Goal: Task Accomplishment & Management: Manage account settings

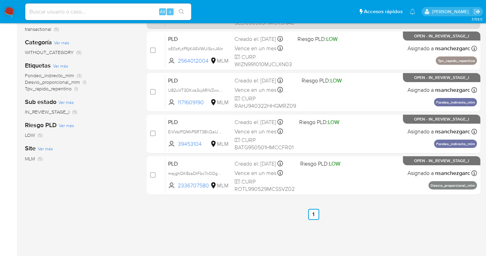
scroll to position [115, 0]
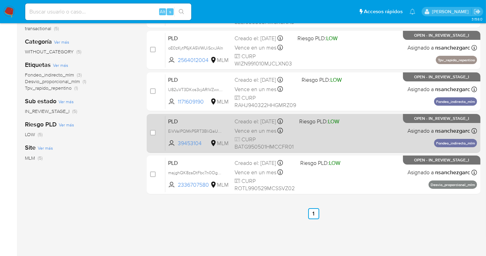
click at [263, 125] on div "Creado el: 12/08/2025 Creado el: 12/08/2025 02:08:02" at bounding box center [264, 122] width 59 height 8
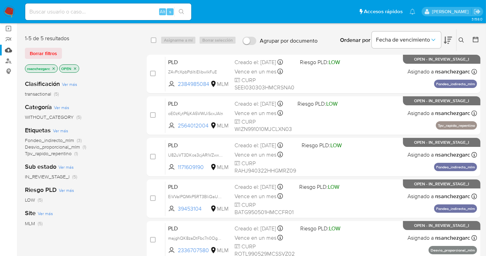
scroll to position [38, 0]
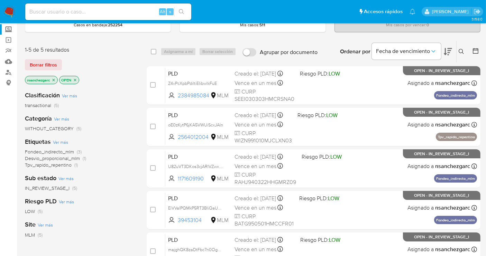
click at [9, 31] on label "Screening" at bounding box center [41, 29] width 82 height 11
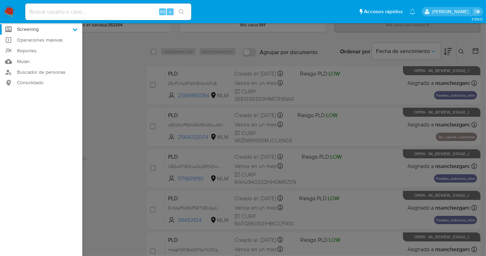
click at [0, 0] on input "Screening" at bounding box center [0, 0] width 0 height 0
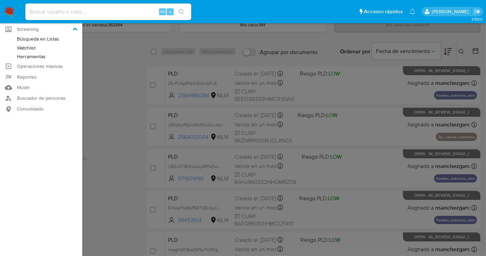
click at [33, 58] on link "Herramientas" at bounding box center [41, 56] width 82 height 9
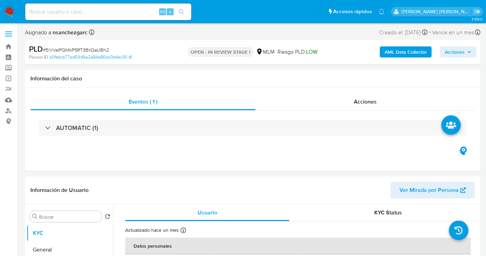
select select "10"
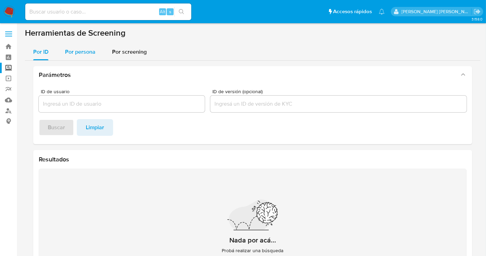
click at [80, 54] on span "Por persona" at bounding box center [80, 52] width 30 height 8
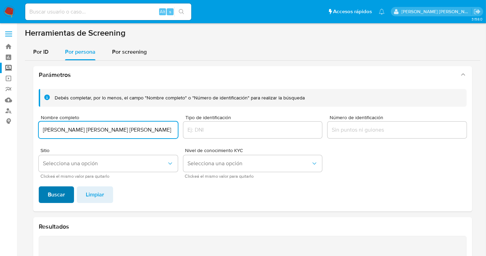
type input "[PERSON_NAME] [PERSON_NAME] [PERSON_NAME]"
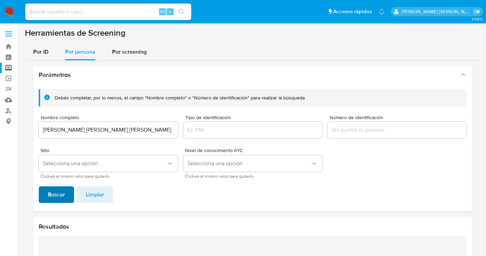
click at [49, 193] on span "Buscar" at bounding box center [56, 194] width 17 height 15
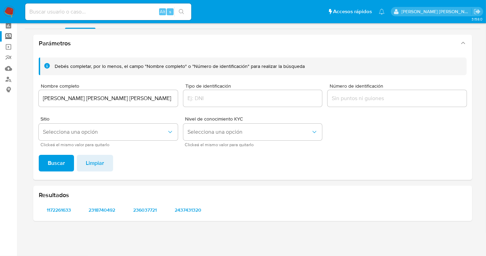
scroll to position [31, 0]
click at [68, 209] on span "1172261633" at bounding box center [59, 210] width 31 height 10
click at [104, 209] on span "2318740492" at bounding box center [102, 210] width 31 height 10
click at [148, 211] on span "236037721" at bounding box center [145, 210] width 31 height 10
click at [192, 210] on span "2437431320" at bounding box center [188, 210] width 31 height 10
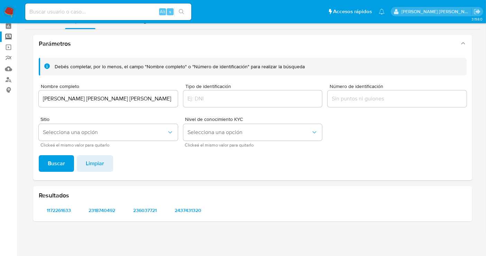
click at [81, 97] on input "OSCAR IVAN HERNANDEZ RODRIGUEZ" at bounding box center [108, 98] width 139 height 9
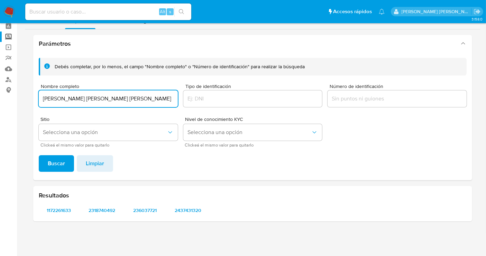
click at [81, 97] on input "OSCAR IVAN HERNANDEZ RODRIGUEZ" at bounding box center [108, 98] width 139 height 9
type input "ERIKA MARIA TAFOYA NIETO"
click at [62, 163] on span "Buscar" at bounding box center [56, 163] width 17 height 15
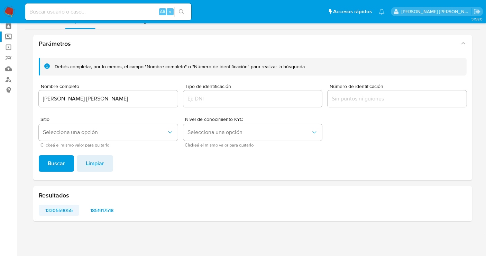
click at [62, 214] on span "1330559055" at bounding box center [59, 210] width 31 height 10
click at [105, 212] on span "1851917518" at bounding box center [102, 210] width 31 height 10
click at [100, 208] on span "1851917518" at bounding box center [102, 210] width 31 height 10
click at [101, 209] on span "1851917518" at bounding box center [102, 210] width 31 height 10
click at [67, 99] on input "ERIKA MARIA TAFOYA NIETO" at bounding box center [108, 98] width 139 height 9
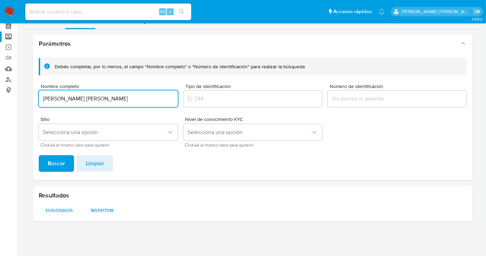
click at [67, 99] on input "ERIKA MARIA TAFOYA NIETO" at bounding box center [108, 98] width 139 height 9
type input "MONICA HERNANDEZ GARCIA"
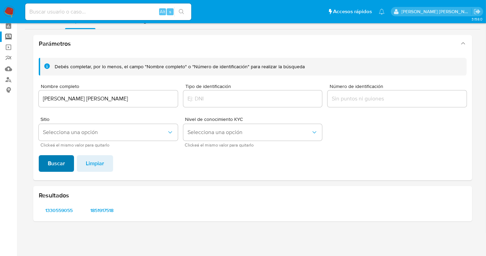
click at [60, 166] on span "Buscar" at bounding box center [56, 163] width 17 height 15
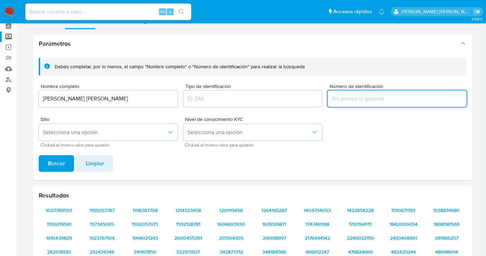
click at [345, 100] on input "Número de identificación" at bounding box center [397, 98] width 139 height 9
click at [58, 157] on span "Buscar" at bounding box center [56, 163] width 17 height 15
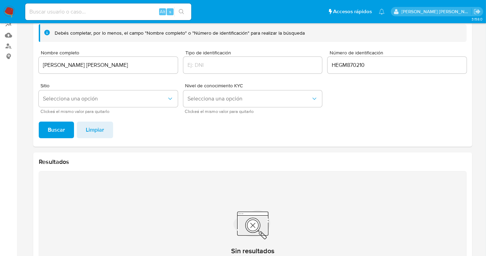
scroll to position [23, 0]
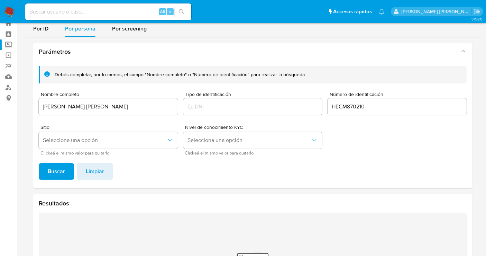
click at [374, 110] on input "HEGM870210" at bounding box center [397, 106] width 139 height 9
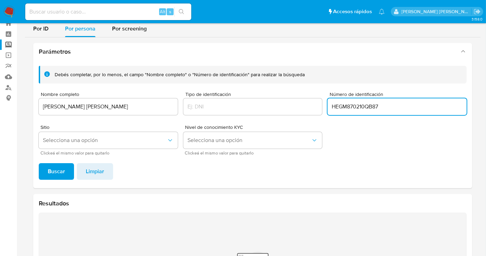
type input "HEGM870210QB87"
click at [58, 174] on span "Buscar" at bounding box center [56, 171] width 17 height 15
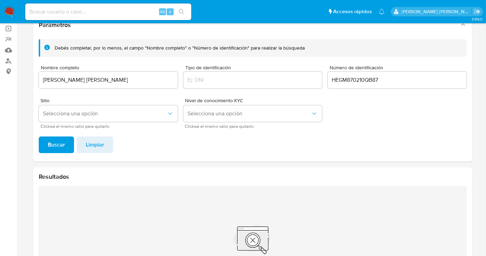
scroll to position [0, 0]
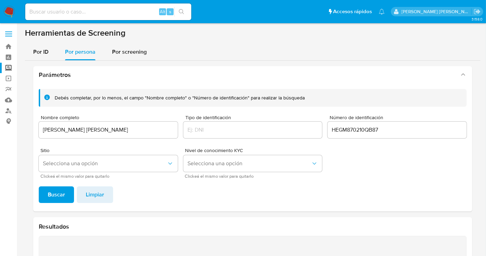
click at [77, 128] on input "MONICA HERNANDEZ GARCIA" at bounding box center [108, 129] width 139 height 9
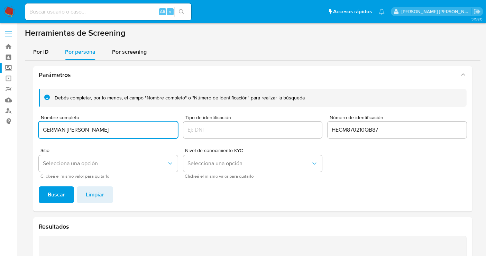
click at [65, 187] on button "Buscar" at bounding box center [56, 194] width 35 height 17
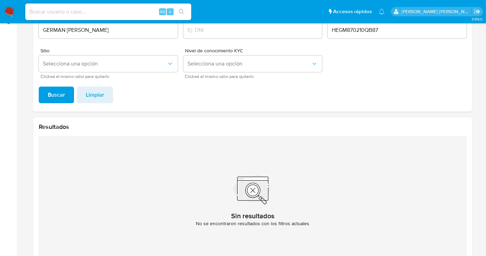
scroll to position [26, 0]
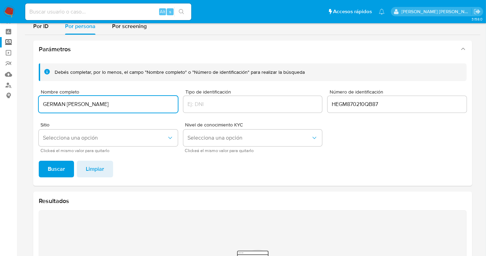
click at [59, 105] on input "GERMAN BACALLAO SANTIAGO" at bounding box center [108, 104] width 139 height 9
click at [59, 105] on input "RAMON JIMENEZ GARCIA BACALLAO SANTIAGO" at bounding box center [108, 104] width 139 height 9
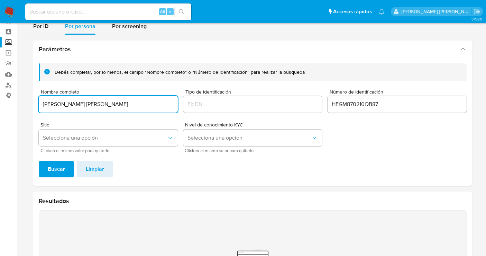
click at [59, 105] on input "RAMON JIMENEZ GARCIA BACALLAO SANTIAGO" at bounding box center [108, 104] width 139 height 9
type input "RAMON JIMENEZ GARCIA"
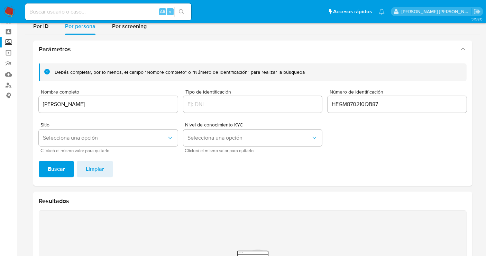
click at [58, 167] on span "Buscar" at bounding box center [56, 168] width 17 height 15
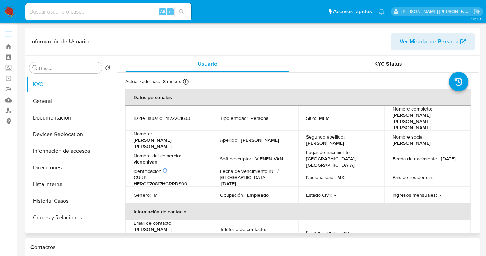
select select "10"
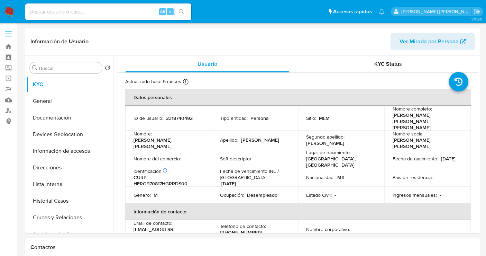
select select "10"
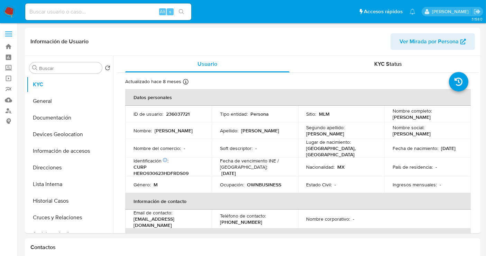
select select "10"
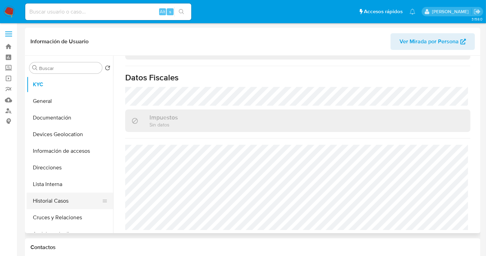
click at [51, 198] on button "Historial Casos" at bounding box center [67, 200] width 81 height 17
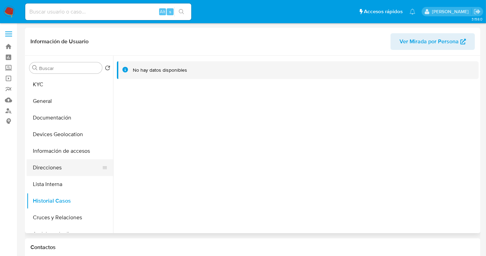
click at [51, 167] on button "Direcciones" at bounding box center [67, 167] width 81 height 17
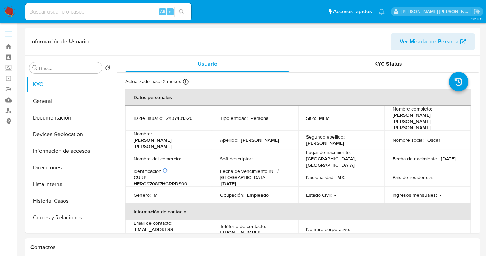
select select "10"
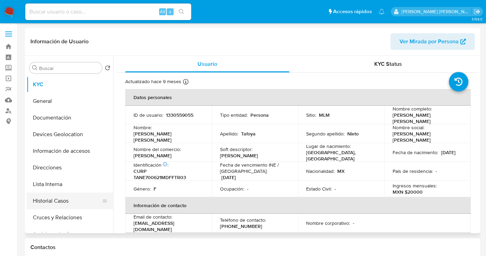
select select "10"
click at [46, 205] on button "Historial Casos" at bounding box center [67, 200] width 81 height 17
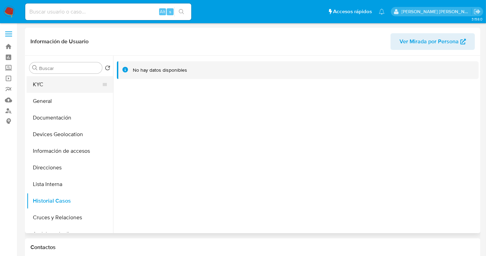
click at [50, 85] on button "KYC" at bounding box center [67, 84] width 81 height 17
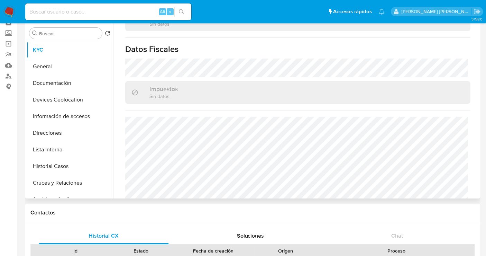
scroll to position [38, 0]
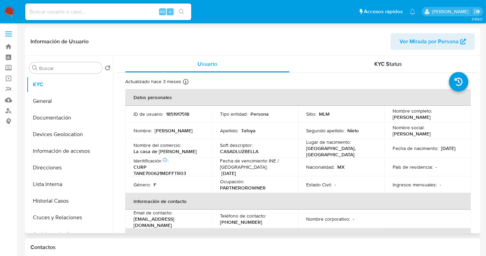
select select "10"
click at [176, 113] on p "1851917518" at bounding box center [177, 114] width 23 height 6
copy p "1851917518"
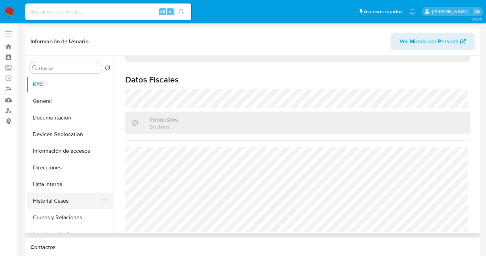
click at [52, 198] on button "Historial Casos" at bounding box center [67, 200] width 81 height 17
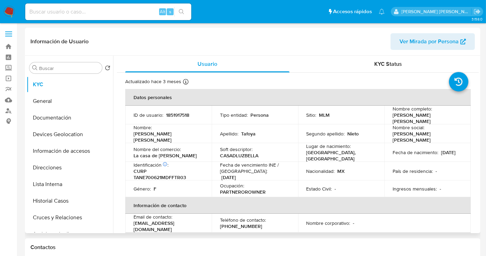
select select "10"
click at [64, 201] on button "Historial Casos" at bounding box center [67, 200] width 81 height 17
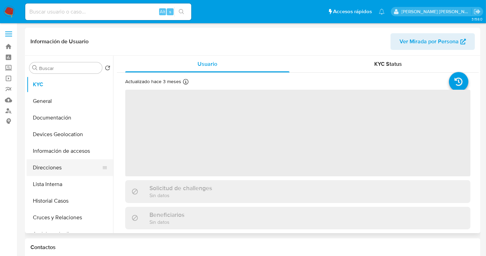
click at [54, 171] on button "Direcciones" at bounding box center [67, 167] width 81 height 17
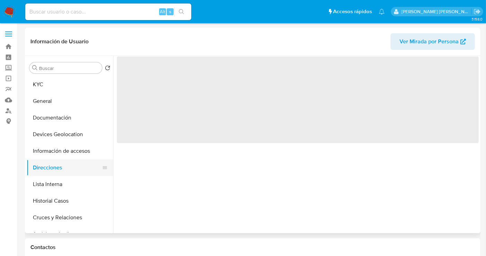
select select "10"
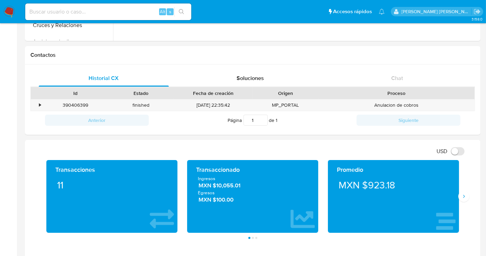
scroll to position [38, 0]
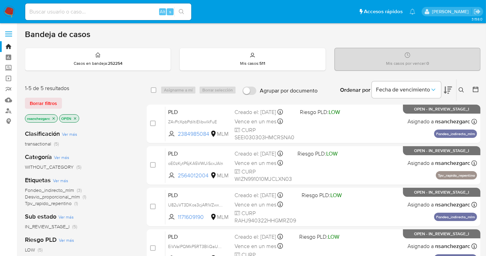
click at [461, 89] on icon at bounding box center [462, 90] width 6 height 6
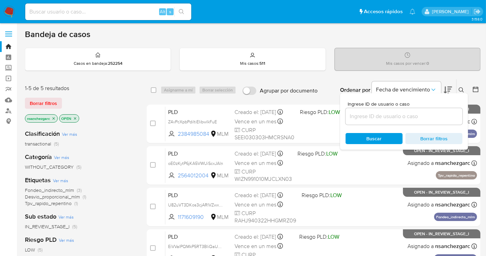
click at [355, 116] on input at bounding box center [404, 116] width 117 height 9
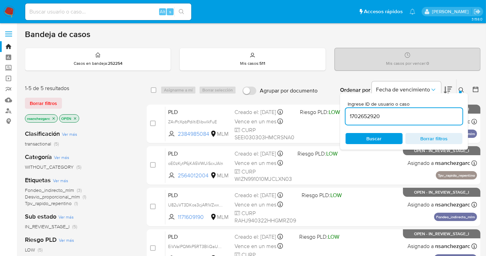
type input "1702652920"
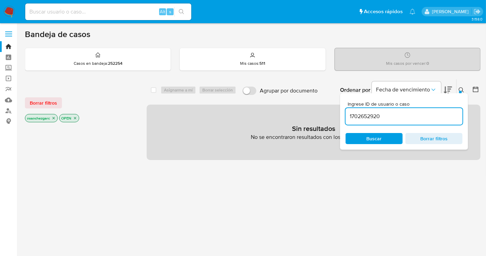
click at [54, 119] on icon "close-filter" at bounding box center [54, 118] width 4 height 4
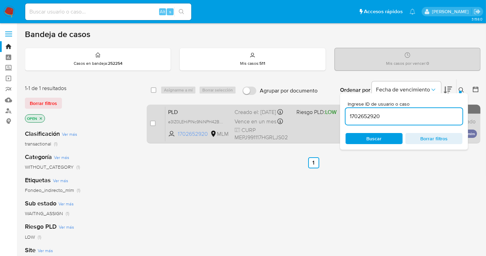
drag, startPoint x: 220, startPoint y: 125, endPoint x: 225, endPoint y: 142, distance: 17.0
click at [221, 125] on span "e3lZ0LEHiPlNc9NiNPH42Bqd" at bounding box center [196, 121] width 56 height 8
click at [218, 125] on span "e3lZ0LEHiPlNc9NiNPH42Bqd" at bounding box center [196, 121] width 56 height 8
click at [150, 125] on input "checkbox" at bounding box center [153, 123] width 6 height 6
checkbox input "true"
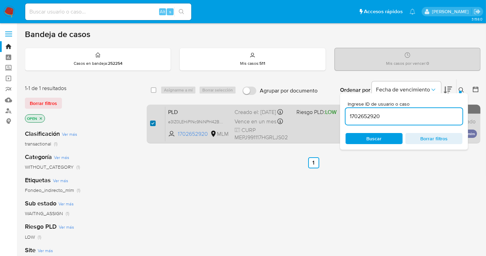
checkbox input "true"
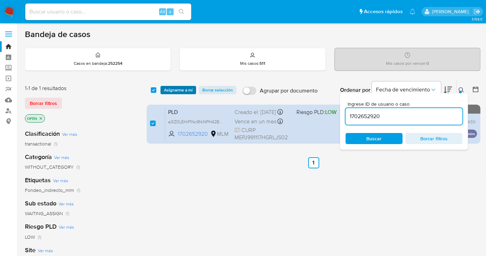
click at [174, 89] on span "Asignarme a mí" at bounding box center [178, 90] width 29 height 7
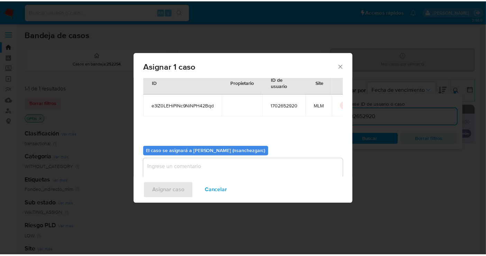
scroll to position [35, 0]
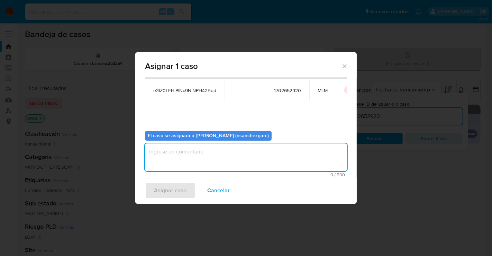
click at [167, 152] on textarea "assign-modal" at bounding box center [246, 157] width 202 height 28
type textarea "nesg"
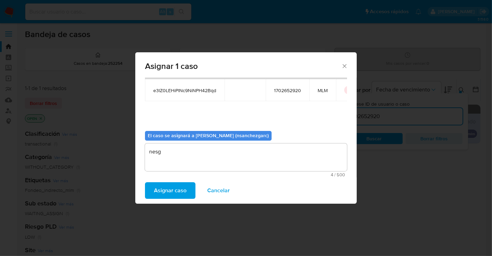
click at [169, 192] on span "Asignar caso" at bounding box center [170, 190] width 33 height 15
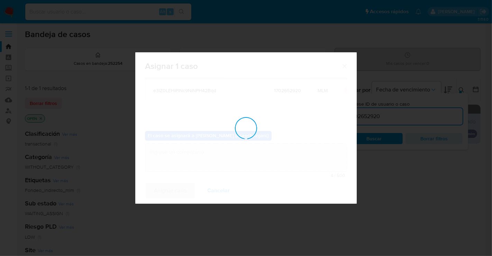
checkbox input "false"
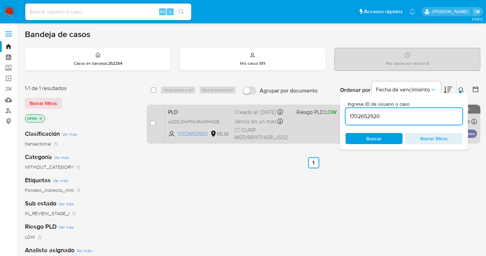
click at [237, 114] on div "Creado el: 12/08/2025 Creado el: 12/08/2025 02:06:41" at bounding box center [263, 112] width 56 height 8
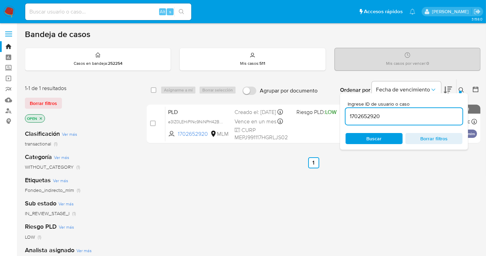
click at [10, 12] on img at bounding box center [9, 12] width 12 height 12
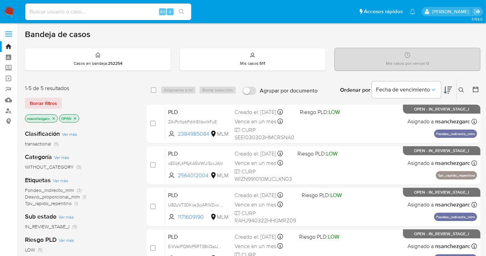
click at [54, 117] on icon "close-filter" at bounding box center [54, 118] width 2 height 2
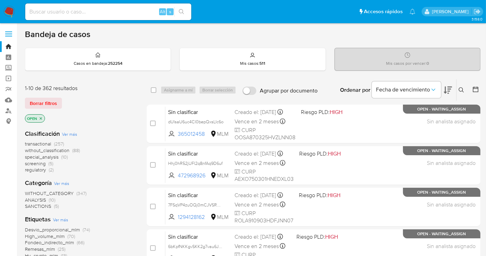
click at [51, 149] on span "without_classification" at bounding box center [47, 150] width 45 height 7
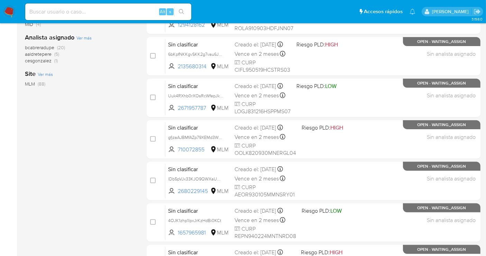
scroll to position [315, 0]
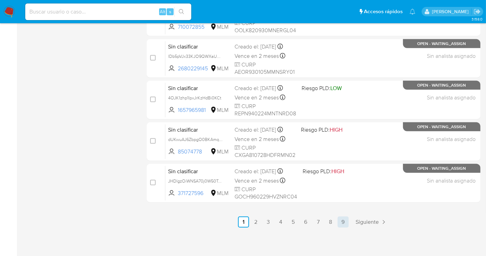
click at [342, 219] on link "9" at bounding box center [343, 221] width 11 height 11
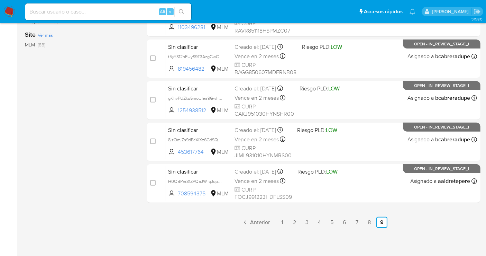
scroll to position [232, 0]
click at [370, 219] on link "8" at bounding box center [369, 221] width 11 height 11
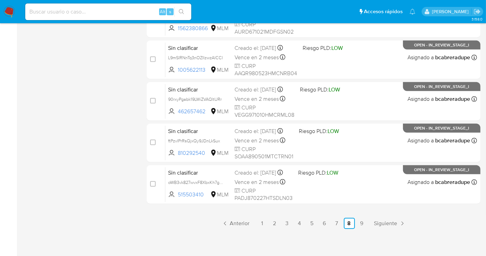
scroll to position [315, 0]
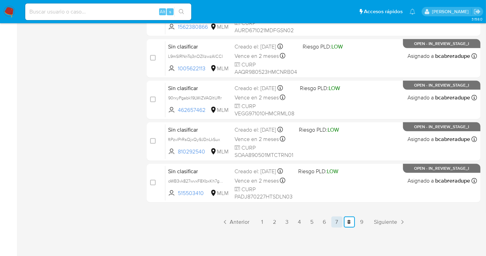
click at [336, 219] on link "7" at bounding box center [337, 221] width 11 height 11
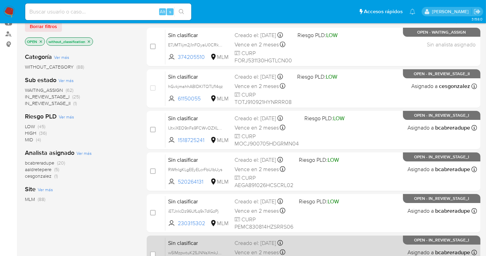
scroll to position [38, 0]
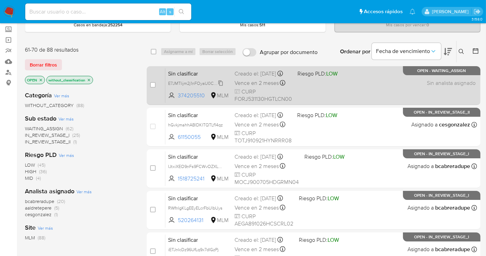
click at [222, 87] on span "E7JMTIijm2j1nFOyaU0CRkSQ" at bounding box center [196, 83] width 56 height 8
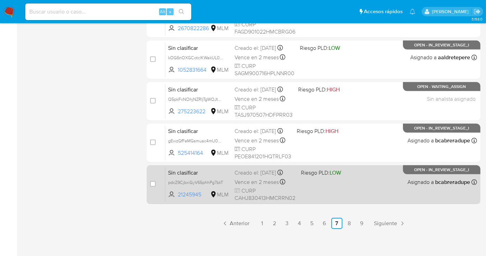
scroll to position [315, 0]
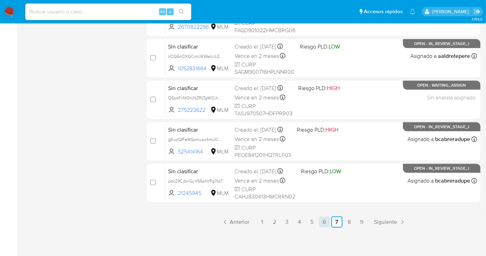
click at [323, 219] on link "6" at bounding box center [324, 221] width 11 height 11
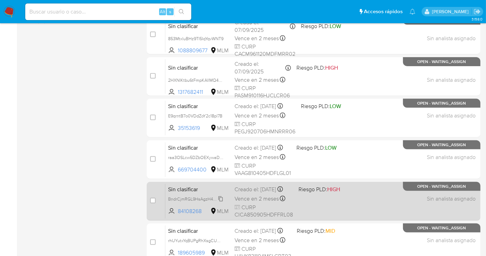
scroll to position [238, 0]
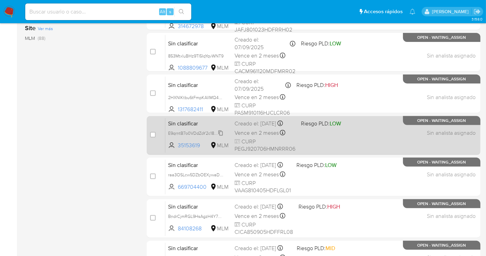
click at [219, 136] on span "E9qrntB7o0VDdZoY2c18pl7B" at bounding box center [195, 133] width 54 height 8
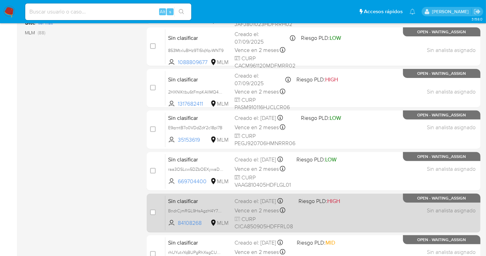
scroll to position [315, 0]
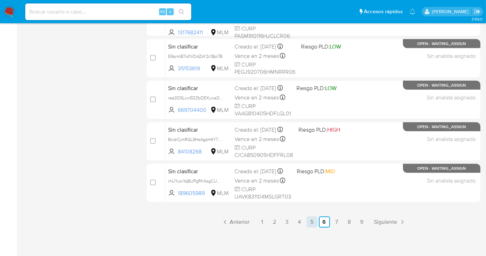
click at [309, 219] on link "5" at bounding box center [312, 221] width 11 height 11
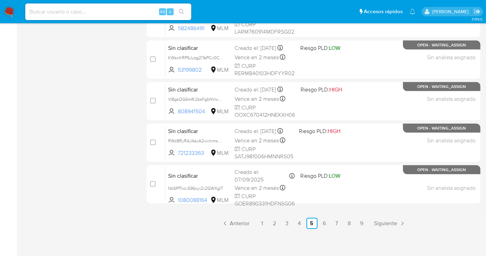
scroll to position [315, 0]
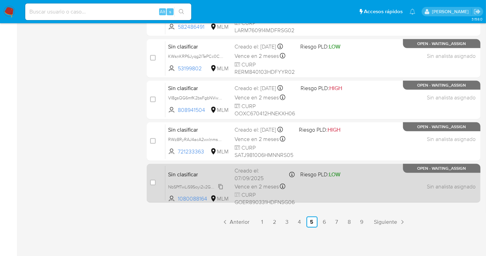
click at [220, 183] on span "NbSPfTwLiS9Soyi2v2GWXgIT" at bounding box center [195, 186] width 55 height 8
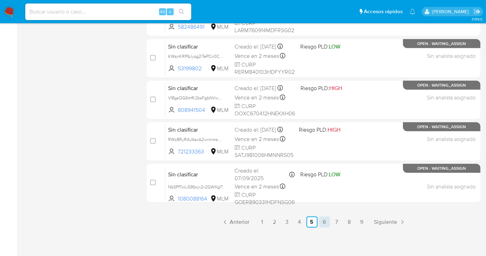
click at [326, 219] on link "6" at bounding box center [324, 221] width 11 height 11
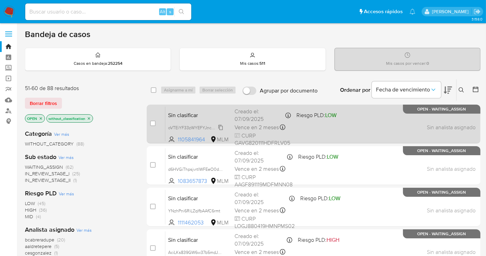
click at [223, 126] on span "oVTEiYF33zWYEFYJncMP0iGN" at bounding box center [197, 127] width 59 height 8
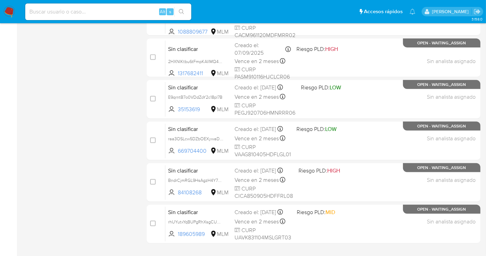
scroll to position [315, 0]
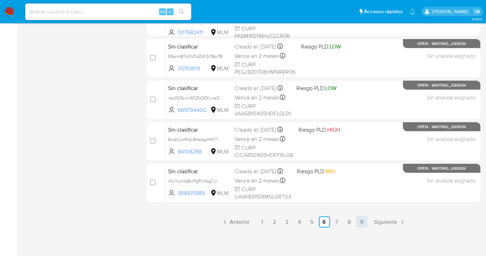
click at [360, 221] on link "9" at bounding box center [361, 221] width 11 height 11
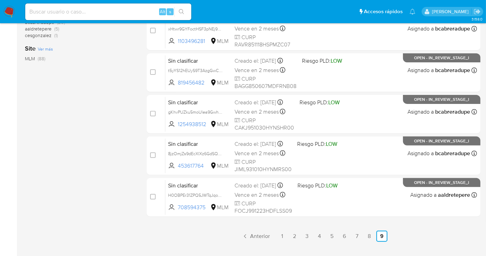
scroll to position [232, 0]
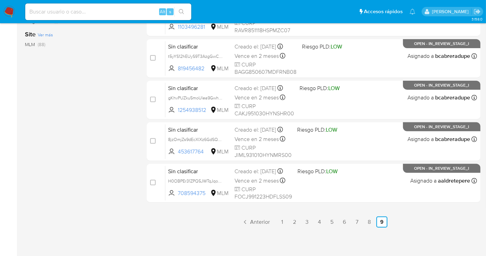
click at [119, 11] on input at bounding box center [108, 11] width 166 height 9
paste input "XcUiaRBq3BX5gepWasL3SDg5"
type input "XcUiaRBq3BX5gepWasL3SDg5"
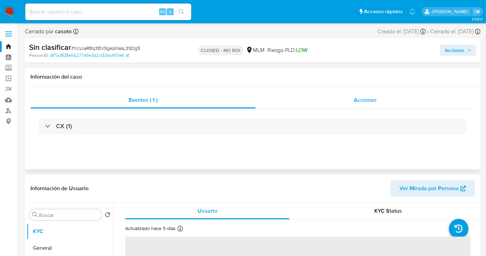
click at [355, 99] on span "Acciones" at bounding box center [365, 100] width 23 height 8
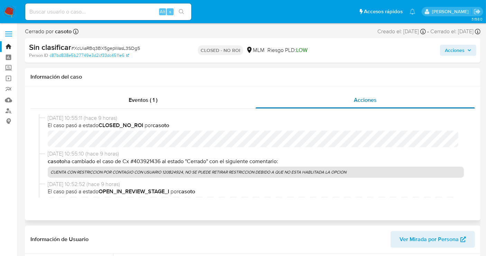
select select "10"
click at [82, 14] on input at bounding box center [108, 11] width 166 height 9
paste input "AS05rukI2mic3jGDxrOE4E1K"
type input "AS05rukI2mic3jGDxrOE4E1K"
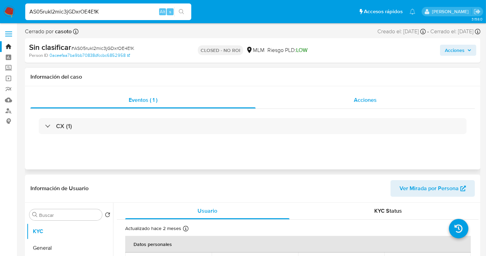
click at [368, 97] on span "Acciones" at bounding box center [365, 100] width 23 height 8
select select "10"
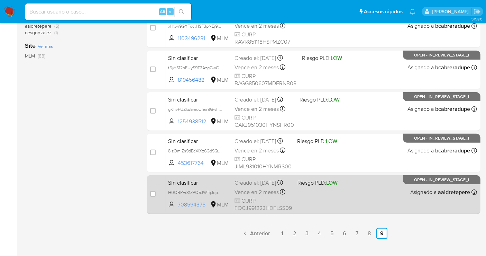
scroll to position [232, 0]
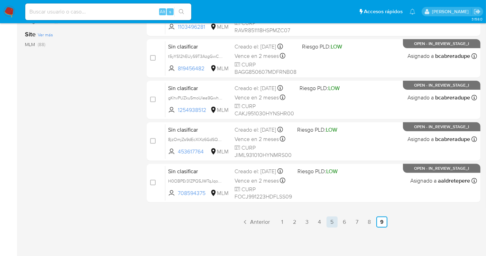
click at [332, 220] on link "5" at bounding box center [332, 221] width 11 height 11
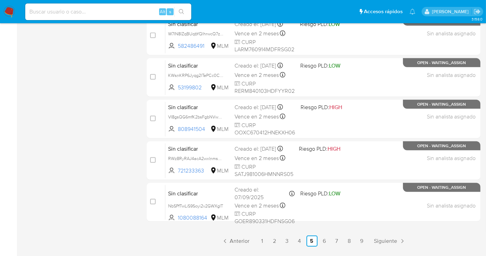
scroll to position [315, 0]
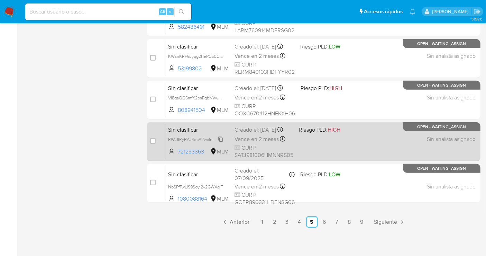
click at [222, 142] on span "RWz8RyRAJ4acA2wxlnmsojS7" at bounding box center [197, 139] width 58 height 8
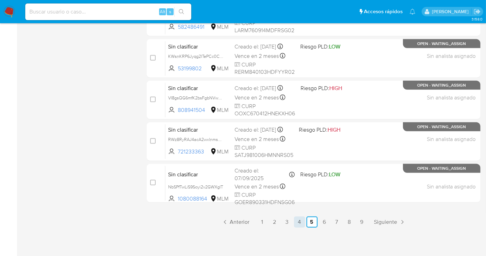
click at [296, 220] on link "4" at bounding box center [299, 221] width 11 height 11
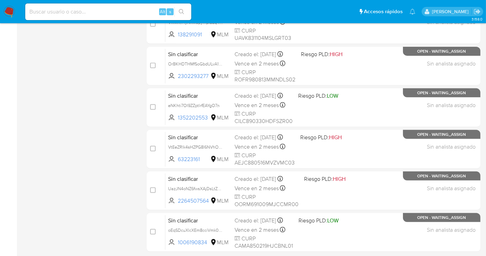
scroll to position [315, 0]
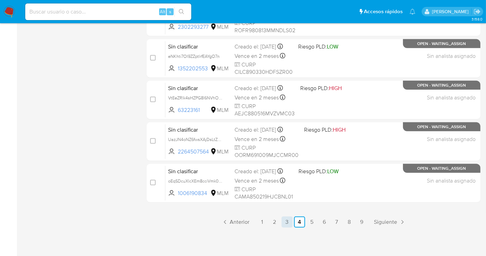
click at [285, 222] on link "3" at bounding box center [287, 221] width 11 height 11
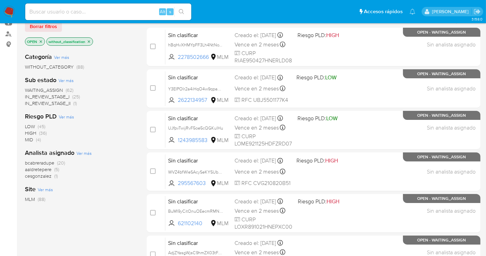
scroll to position [230, 0]
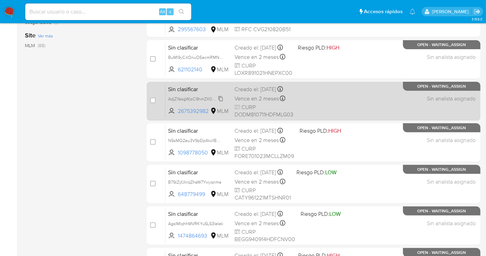
click at [221, 102] on span "AdjZYasgWjsC9hmZX03tFENa" at bounding box center [197, 98] width 58 height 8
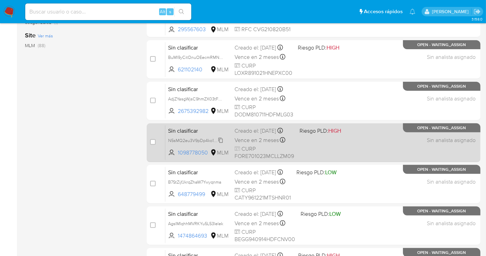
click at [220, 143] on span "N5sMQ2eu3V9pDp4ko1BQFU0H" at bounding box center [199, 140] width 63 height 8
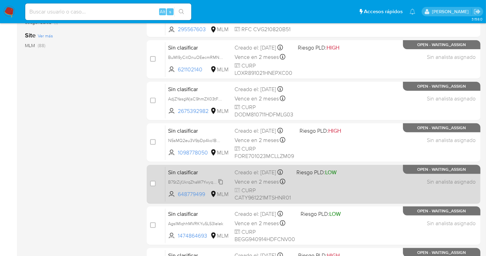
click at [221, 185] on span "B7StZijfJkrqZhaW7Ywyqnma" at bounding box center [194, 182] width 53 height 8
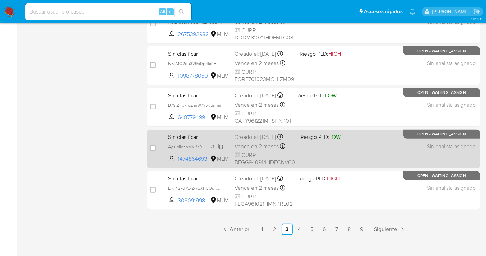
click at [221, 150] on span "AgsIMIqhhMVRKYu5L53Ielek" at bounding box center [195, 146] width 55 height 8
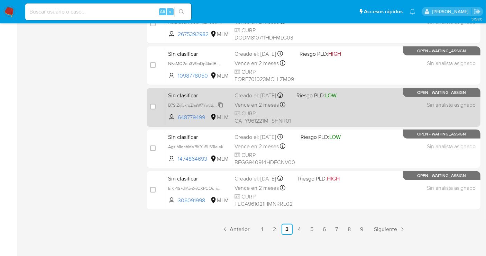
click at [221, 108] on span "B7StZijfJkrqZhaW7Ywyqnma" at bounding box center [194, 105] width 53 height 8
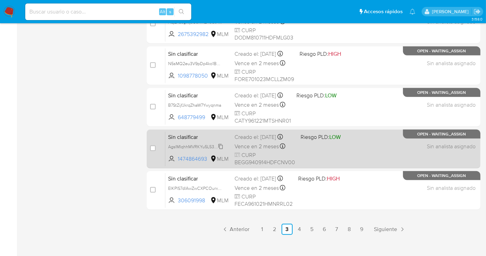
click at [222, 150] on span "AgsIMIqhhMVRKYu5L53Ielek" at bounding box center [195, 146] width 55 height 8
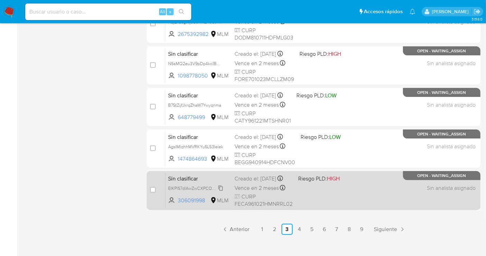
click at [220, 189] on div "ElKPlS7dlAwZwCXPCOurxqYl" at bounding box center [195, 188] width 55 height 8
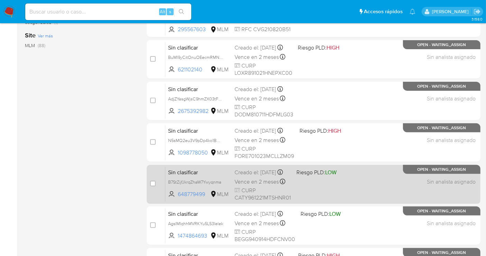
scroll to position [238, 0]
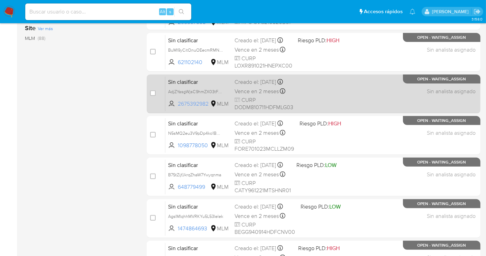
drag, startPoint x: 210, startPoint y: 107, endPoint x: 178, endPoint y: 111, distance: 32.8
click at [178, 108] on span "2675392982 MLM" at bounding box center [198, 104] width 61 height 8
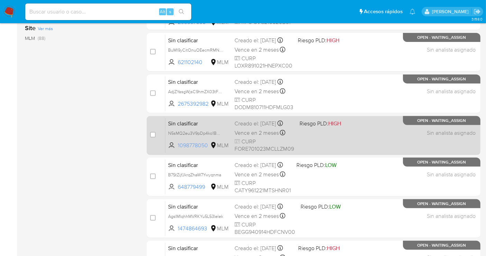
drag, startPoint x: 210, startPoint y: 148, endPoint x: 176, endPoint y: 152, distance: 34.1
click at [176, 149] on span "1098778050 MLM" at bounding box center [198, 146] width 61 height 8
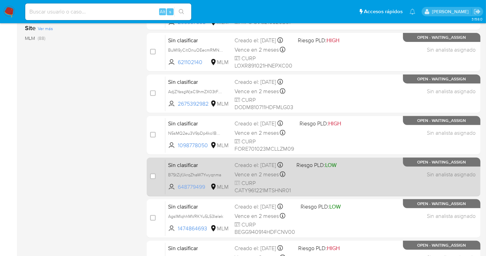
drag, startPoint x: 208, startPoint y: 190, endPoint x: 173, endPoint y: 193, distance: 35.8
click at [173, 191] on span "648779499 MLM" at bounding box center [198, 187] width 61 height 8
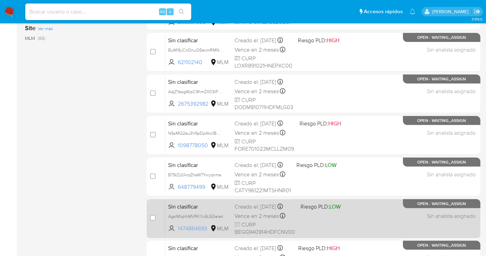
drag, startPoint x: 208, startPoint y: 233, endPoint x: 177, endPoint y: 233, distance: 30.5
click at [177, 232] on span "1474864693 MLM" at bounding box center [198, 229] width 61 height 8
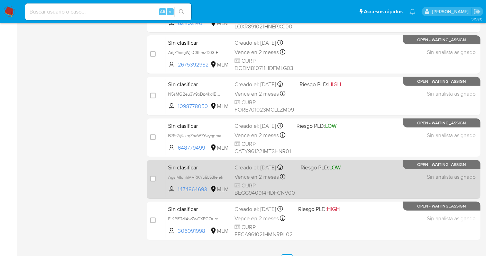
scroll to position [315, 0]
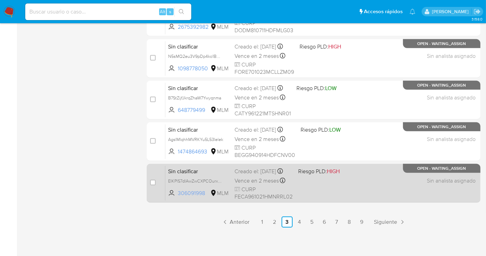
drag, startPoint x: 207, startPoint y: 196, endPoint x: 178, endPoint y: 196, distance: 28.7
click at [178, 196] on span "306091998" at bounding box center [193, 193] width 31 height 8
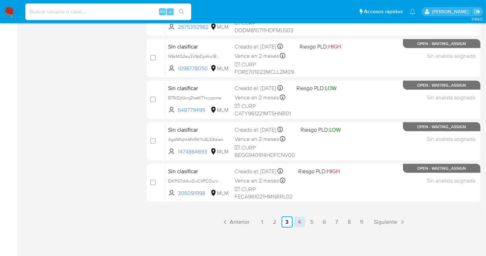
click at [301, 223] on link "4" at bounding box center [299, 221] width 11 height 11
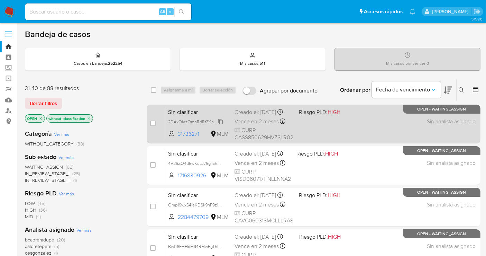
click at [220, 125] on span "2DAxOiazOmhRdRtZKnuTe9xe" at bounding box center [197, 121] width 59 height 8
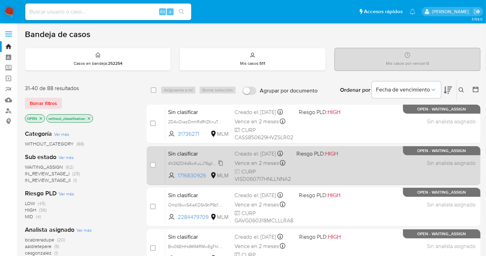
click at [220, 166] on span "4V26ZO4d5wKuLJ76glichw5G" at bounding box center [197, 163] width 58 height 8
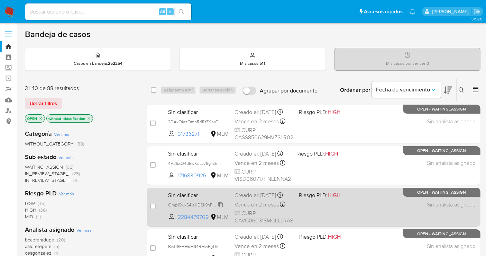
click at [223, 207] on span "Omp19wxS4iaKDSk9nP9z19ab" at bounding box center [196, 204] width 57 height 8
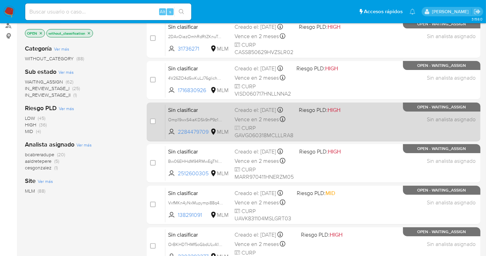
scroll to position [115, 0]
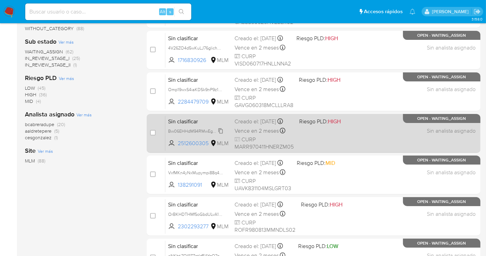
click at [220, 134] on span "Bw06EHHdM94RMwEgThIxPOHK" at bounding box center [200, 131] width 64 height 8
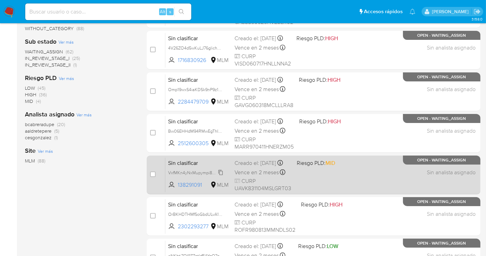
click at [221, 176] on span "VxfMKn4yNxMupympi88q4ODw" at bounding box center [198, 172] width 61 height 8
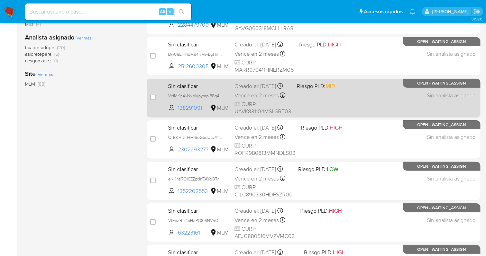
scroll to position [230, 0]
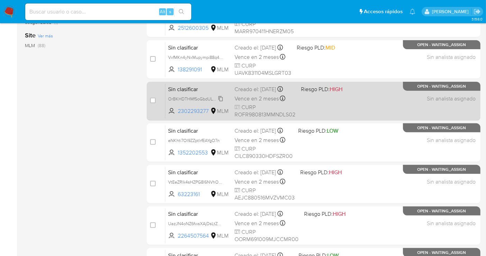
click at [221, 102] on span "OrBKHDTHMfSoGbdULvA1FGby" at bounding box center [198, 98] width 61 height 8
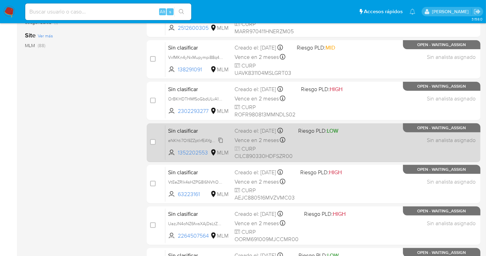
click at [221, 143] on icon at bounding box center [221, 140] width 6 height 6
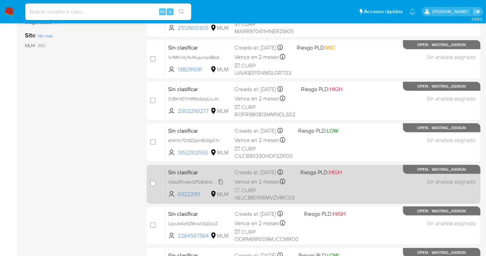
click at [220, 185] on span "VtEeZRlk4sHZPG8l6NVhOLeR" at bounding box center [197, 182] width 58 height 8
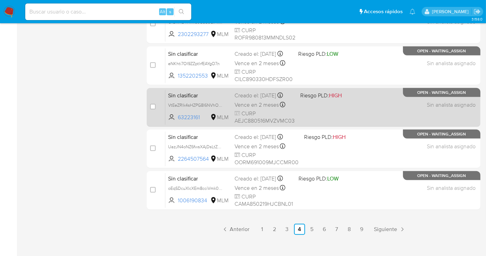
scroll to position [315, 0]
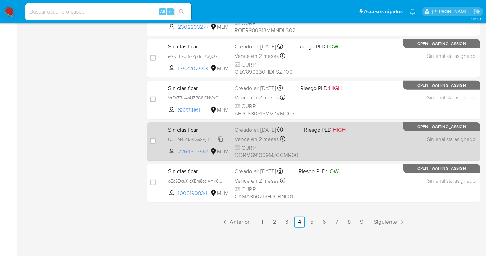
click at [221, 139] on span "UazJN4oNZ6fwsXAjDsLtZw1z" at bounding box center [196, 139] width 56 height 8
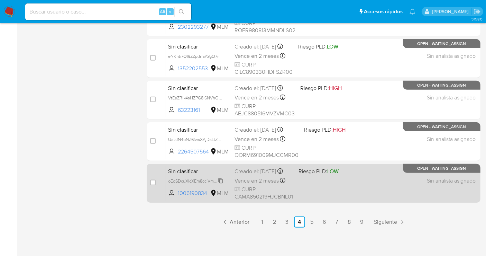
click at [219, 184] on span "oEqSDcuXlcXEm8cciVmk0GwC" at bounding box center [198, 180] width 60 height 8
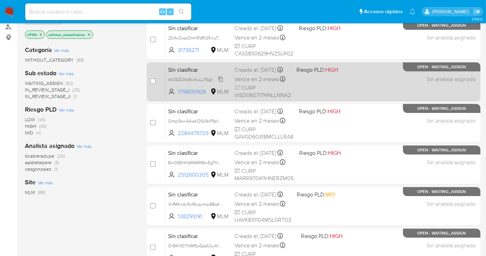
scroll to position [45, 0]
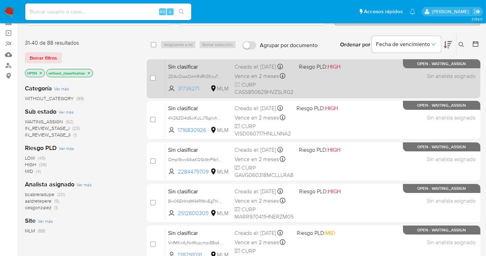
drag, startPoint x: 203, startPoint y: 91, endPoint x: 175, endPoint y: 92, distance: 28.0
click at [175, 92] on span "31736271 MLM" at bounding box center [198, 89] width 61 height 8
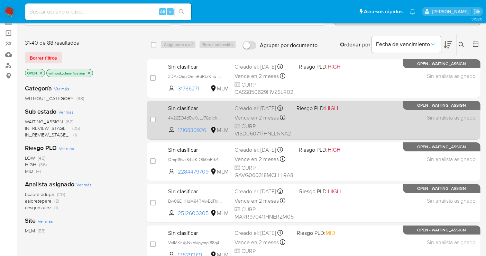
drag, startPoint x: 208, startPoint y: 136, endPoint x: 175, endPoint y: 137, distance: 32.9
click at [175, 134] on span "1716830926 MLM" at bounding box center [198, 130] width 61 height 8
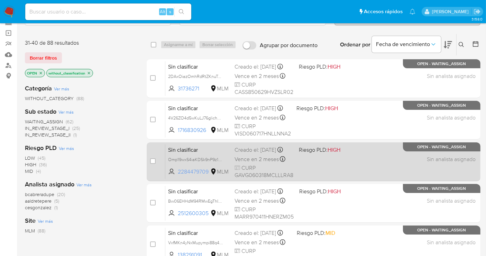
drag, startPoint x: 208, startPoint y: 174, endPoint x: 176, endPoint y: 175, distance: 32.5
click at [176, 175] on span "2284479709 MLM" at bounding box center [198, 172] width 61 height 8
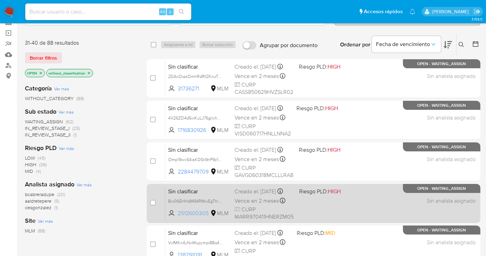
drag, startPoint x: 210, startPoint y: 214, endPoint x: 178, endPoint y: 218, distance: 32.8
click at [178, 217] on span "2512600305 MLM" at bounding box center [198, 213] width 61 height 8
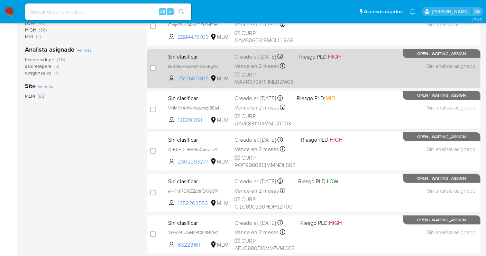
scroll to position [199, 0]
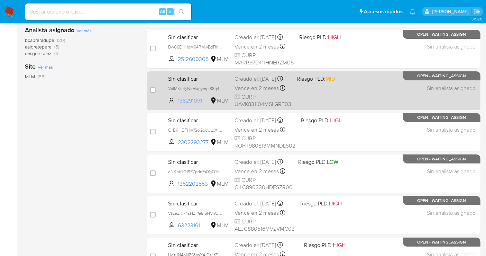
drag, startPoint x: 205, startPoint y: 103, endPoint x: 179, endPoint y: 104, distance: 26.3
click at [179, 104] on span "138291091" at bounding box center [193, 101] width 31 height 8
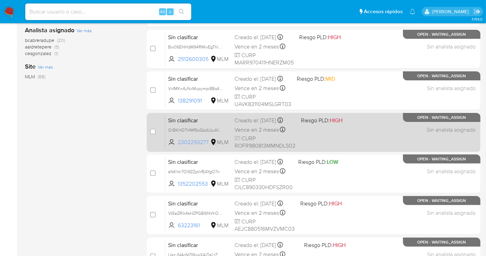
drag, startPoint x: 210, startPoint y: 144, endPoint x: 179, endPoint y: 148, distance: 31.5
click at [179, 146] on span "2302293277 MLM" at bounding box center [198, 142] width 61 height 8
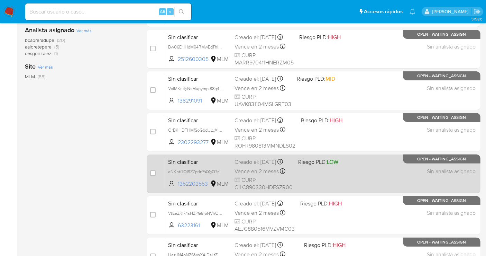
drag, startPoint x: 209, startPoint y: 185, endPoint x: 178, endPoint y: 188, distance: 31.6
click at [178, 188] on span "1352202553 MLM" at bounding box center [198, 184] width 61 height 8
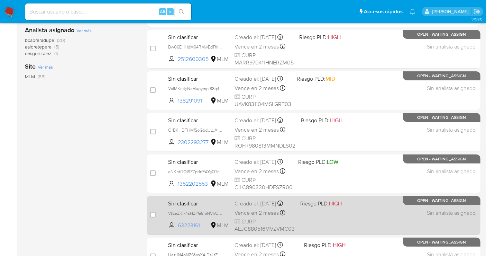
drag, startPoint x: 202, startPoint y: 227, endPoint x: 178, endPoint y: 228, distance: 24.9
click at [178, 228] on span "63223161 MLM" at bounding box center [198, 225] width 61 height 8
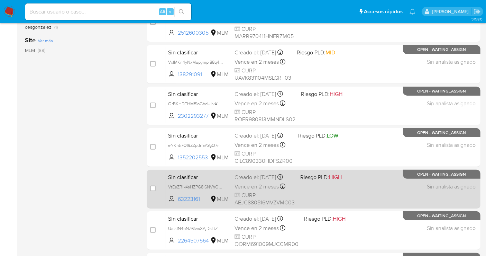
scroll to position [315, 0]
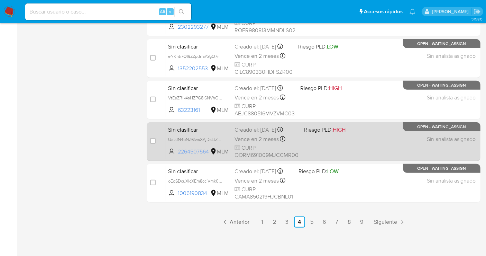
drag, startPoint x: 210, startPoint y: 149, endPoint x: 178, endPoint y: 153, distance: 32.7
click at [178, 153] on span "2264507564 MLM" at bounding box center [198, 152] width 61 height 8
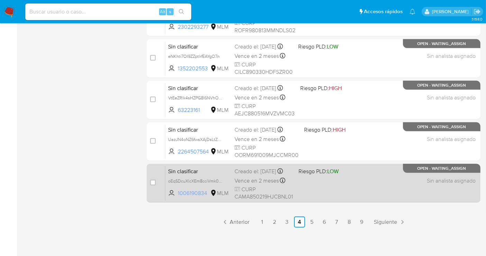
drag, startPoint x: 208, startPoint y: 196, endPoint x: 176, endPoint y: 197, distance: 31.9
click at [176, 197] on span "1006190834 MLM" at bounding box center [198, 193] width 61 height 8
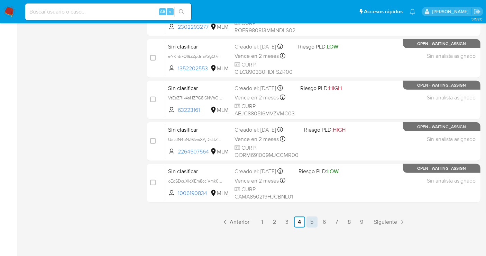
click at [307, 218] on link "5" at bounding box center [312, 221] width 11 height 11
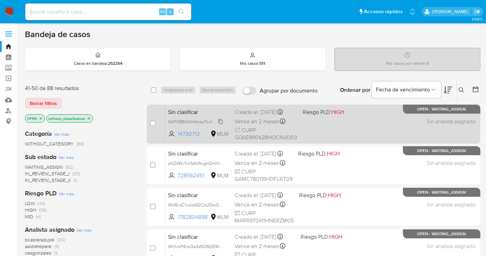
click at [218, 120] on span "NKFVB8IkNhNmsp7kvfU99xQf" at bounding box center [197, 121] width 58 height 8
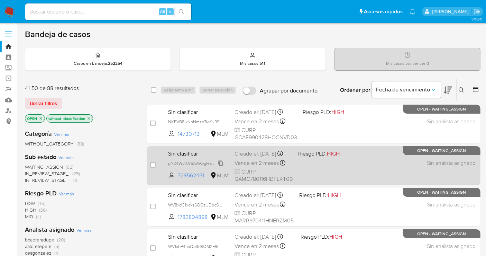
click at [220, 166] on span "pNZ4Wv1kVSAV9wgHZmN1MC7B" at bounding box center [199, 163] width 63 height 8
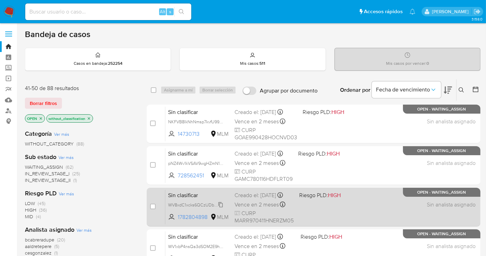
click at [222, 208] on span "WV8xdC1xcks6QCzUDbcSLN7f" at bounding box center [197, 204] width 59 height 8
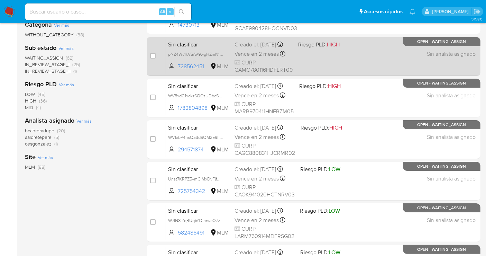
scroll to position [115, 0]
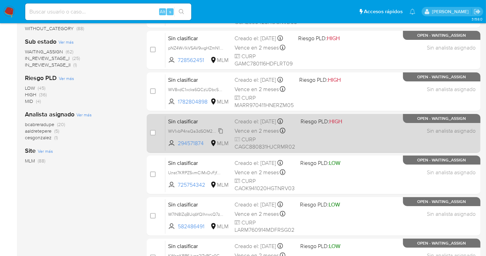
click at [220, 134] on span "WV1xbP4nsQa3dSOM2E9h5MWc" at bounding box center [199, 131] width 63 height 8
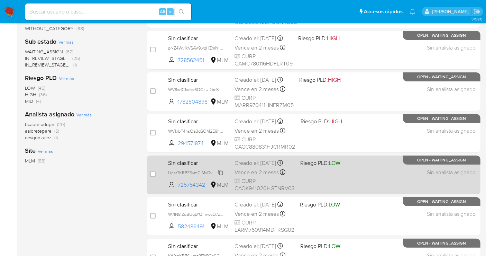
click at [222, 176] on span "Unst7KRPZ5vmClMxDvFjfMHr" at bounding box center [196, 172] width 57 height 8
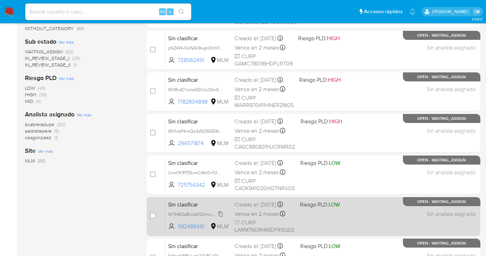
click at [223, 217] on span "W7IN8lZqBUqbYQlhrwcQ7zYx" at bounding box center [196, 214] width 56 height 8
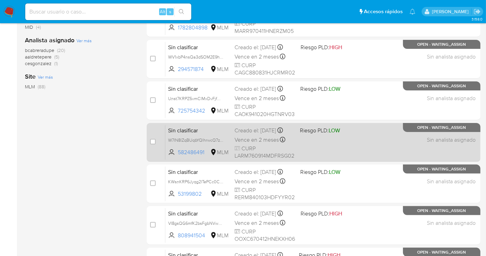
scroll to position [192, 0]
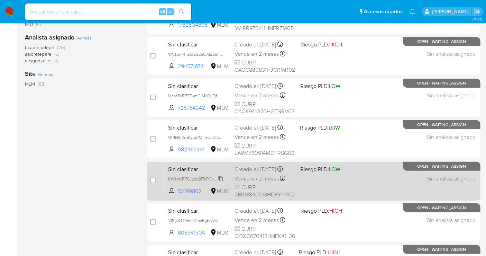
click at [222, 182] on span "KWsnKRP6Jyqg2lTePCc0CqXe" at bounding box center [197, 178] width 59 height 8
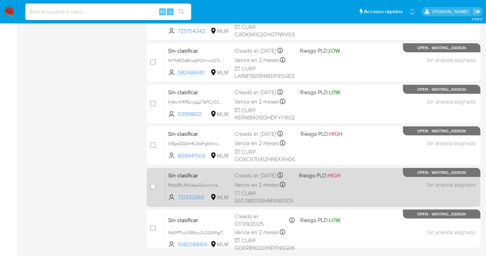
scroll to position [269, 0]
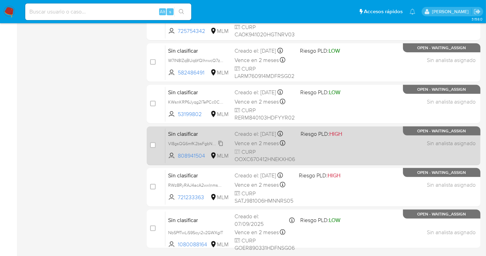
click at [222, 146] on span "VI8gsQG6mfK2bsFgbNVwKX8V" at bounding box center [198, 143] width 61 height 8
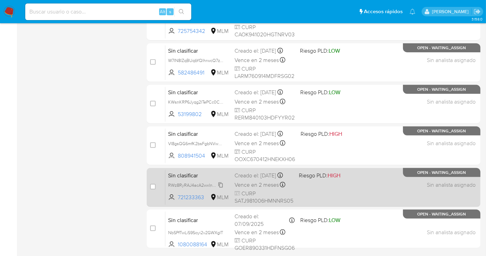
click at [219, 187] on span "RWz8RyRAJ4acA2wxlnmsojS7" at bounding box center [197, 185] width 58 height 8
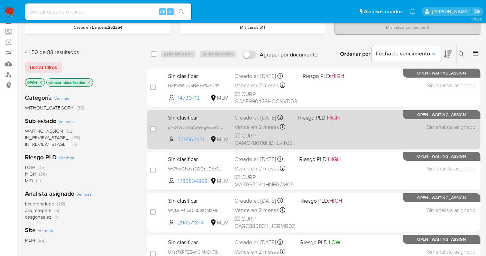
scroll to position [7, 0]
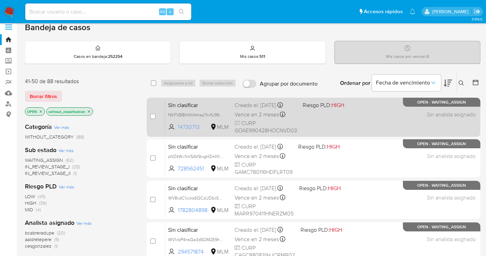
drag, startPoint x: 199, startPoint y: 125, endPoint x: 174, endPoint y: 126, distance: 25.6
click at [174, 126] on span "14730713 MLM" at bounding box center [198, 127] width 61 height 8
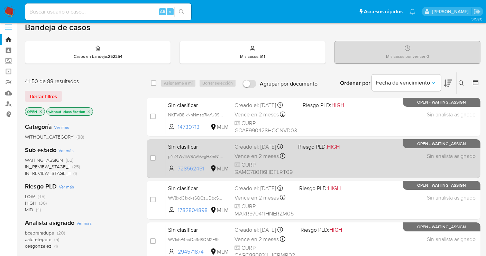
drag, startPoint x: 206, startPoint y: 172, endPoint x: 178, endPoint y: 175, distance: 28.5
click at [178, 172] on span "728562451" at bounding box center [193, 169] width 31 height 8
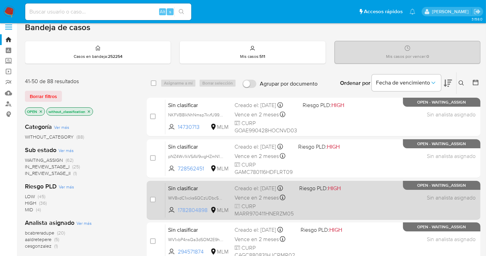
drag, startPoint x: 209, startPoint y: 212, endPoint x: 178, endPoint y: 215, distance: 31.3
click at [178, 214] on span "1782804898 MLM" at bounding box center [198, 210] width 61 height 8
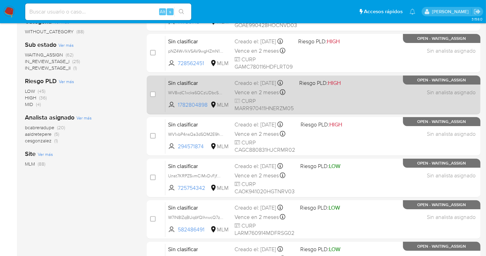
scroll to position [123, 0]
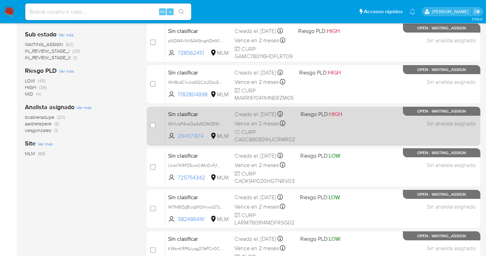
drag, startPoint x: 206, startPoint y: 141, endPoint x: 176, endPoint y: 142, distance: 30.1
click at [176, 140] on span "294571874 MLM" at bounding box center [198, 136] width 61 height 8
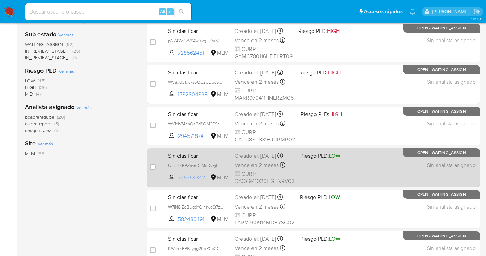
drag, startPoint x: 209, startPoint y: 181, endPoint x: 179, endPoint y: 183, distance: 29.8
click at [179, 181] on span "725754342" at bounding box center [193, 178] width 31 height 8
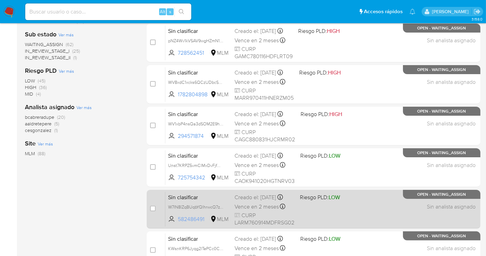
drag, startPoint x: 208, startPoint y: 225, endPoint x: 179, endPoint y: 225, distance: 29.4
click at [179, 223] on span "582486491" at bounding box center [193, 219] width 31 height 8
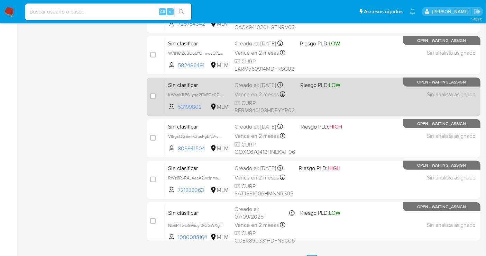
drag, startPoint x: 203, startPoint y: 110, endPoint x: 178, endPoint y: 111, distance: 26.0
click at [178, 111] on span "53199802 MLM" at bounding box center [198, 107] width 61 height 8
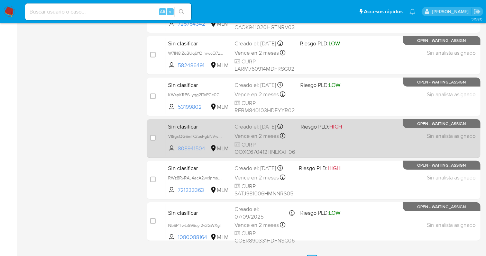
drag, startPoint x: 208, startPoint y: 152, endPoint x: 174, endPoint y: 154, distance: 33.6
click at [174, 152] on span "808941504 MLM" at bounding box center [198, 149] width 61 height 8
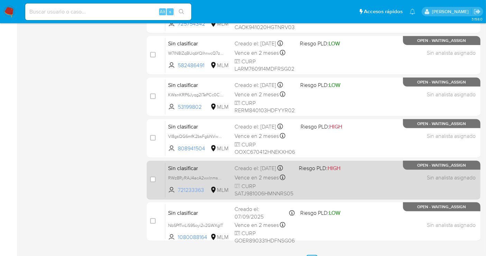
drag, startPoint x: 205, startPoint y: 194, endPoint x: 175, endPoint y: 197, distance: 29.6
click at [175, 194] on span "721233363 MLM" at bounding box center [198, 190] width 61 height 8
click at [221, 181] on span "RWz8RyRAJ4acA2wxlnmsojS7" at bounding box center [197, 177] width 58 height 8
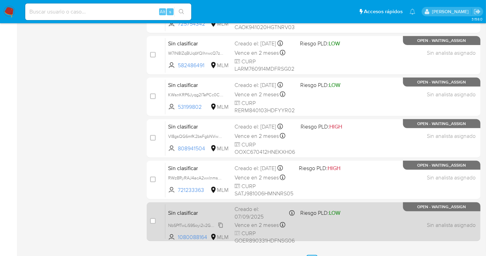
click at [222, 224] on span "NbSPfTwLiS9Soyi2v2GWXgIT" at bounding box center [195, 225] width 55 height 8
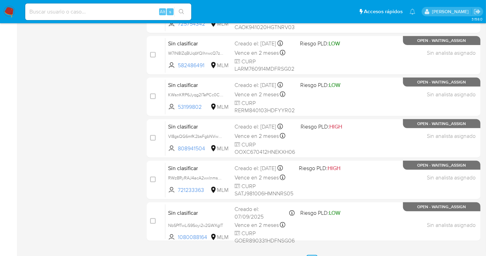
click at [62, 173] on div "41-50 de 88 resultados Borrar filtros OPEN without_classification Categoría Ver…" at bounding box center [80, 34] width 111 height 463
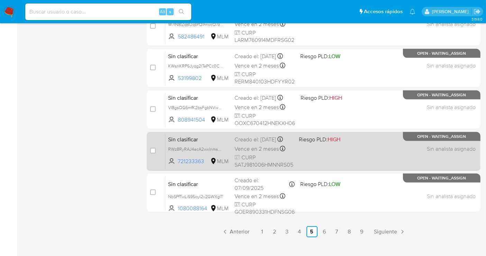
scroll to position [315, 0]
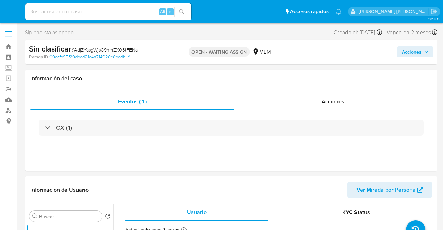
select select "10"
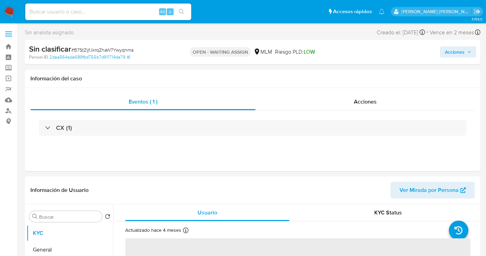
select select "10"
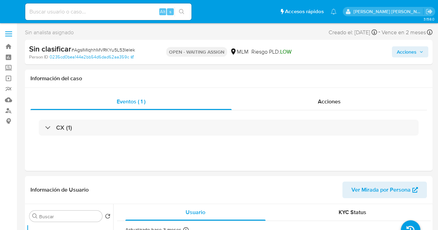
select select "10"
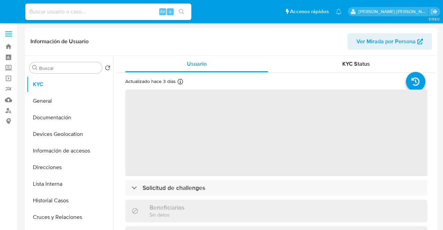
select select "10"
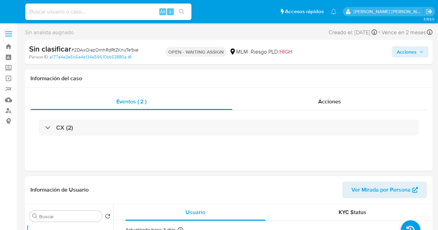
select select "10"
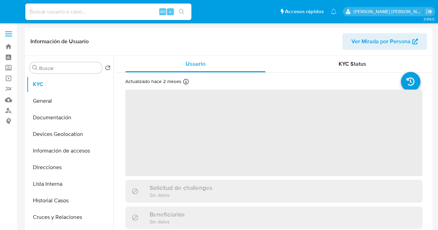
select select "10"
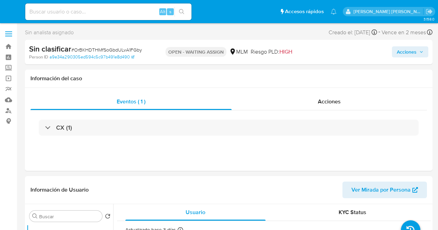
select select "10"
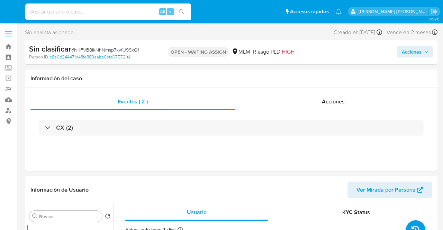
select select "10"
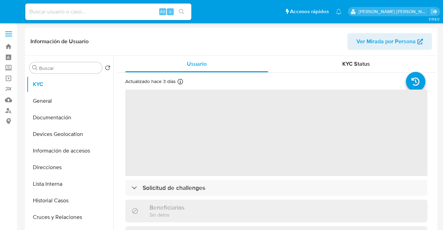
select select "10"
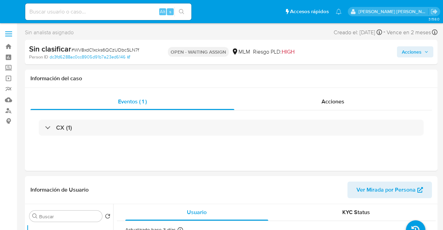
select select "10"
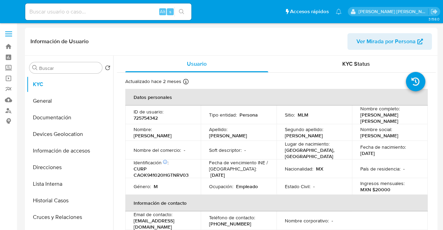
select select "10"
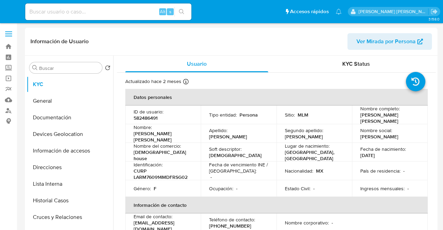
select select "10"
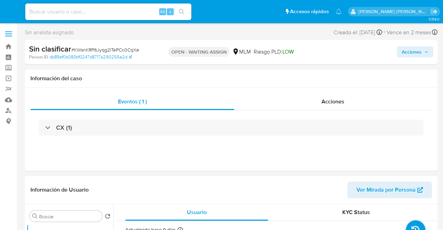
select select "10"
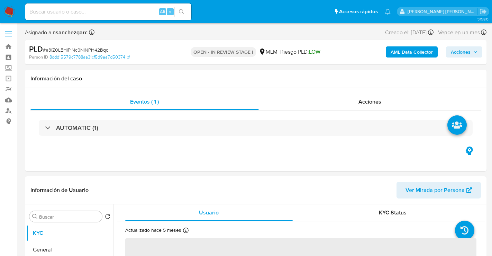
select select "10"
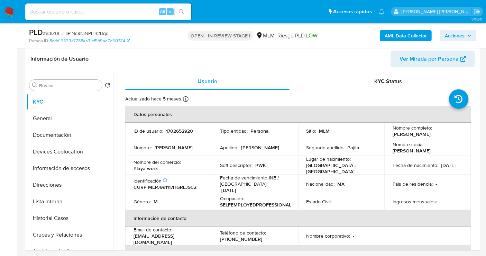
scroll to position [115, 0]
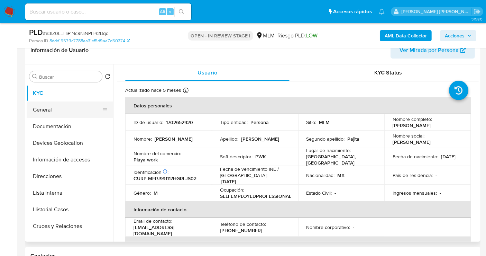
click at [70, 107] on button "General" at bounding box center [67, 109] width 81 height 17
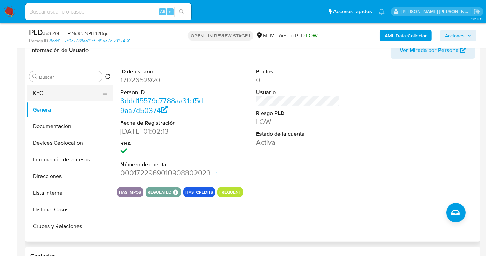
click at [41, 94] on button "KYC" at bounding box center [67, 93] width 81 height 17
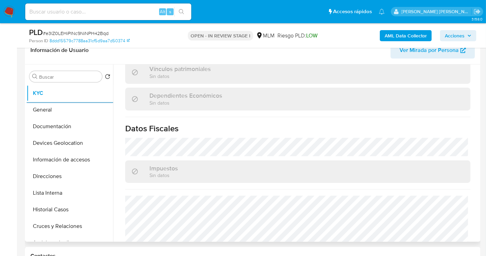
scroll to position [437, 0]
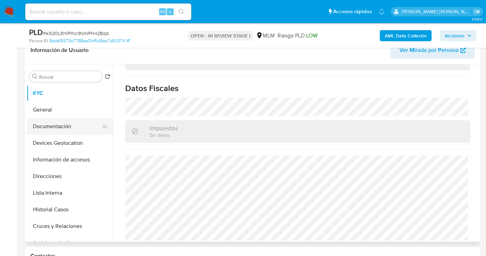
click at [53, 127] on button "Documentación" at bounding box center [67, 126] width 81 height 17
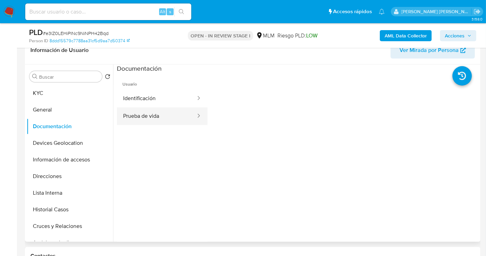
click at [150, 116] on button "Prueba de vida" at bounding box center [157, 116] width 80 height 18
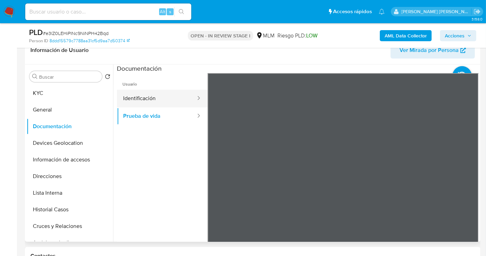
click at [140, 94] on button "Identificación" at bounding box center [157, 99] width 80 height 18
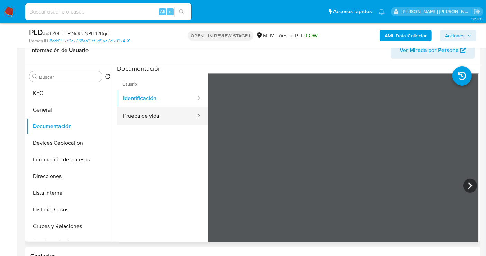
click at [151, 117] on button "Prueba de vida" at bounding box center [157, 116] width 80 height 18
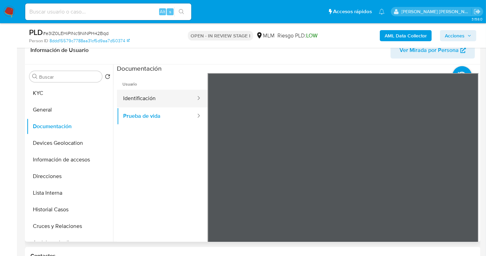
click at [143, 99] on button "Identificación" at bounding box center [157, 99] width 80 height 18
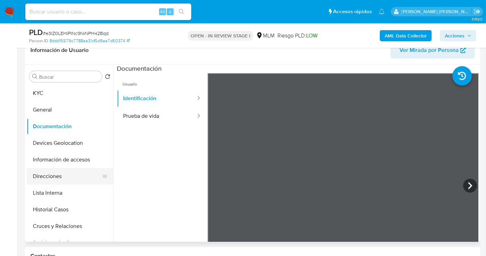
click at [54, 179] on button "Direcciones" at bounding box center [67, 176] width 81 height 17
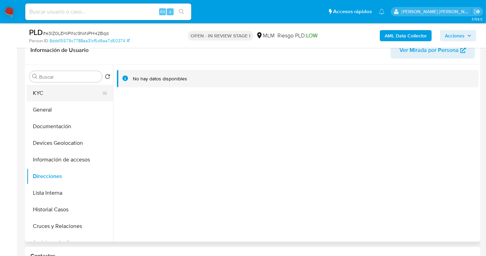
click at [44, 94] on button "KYC" at bounding box center [67, 93] width 81 height 17
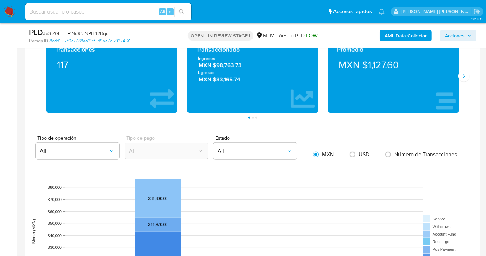
scroll to position [461, 0]
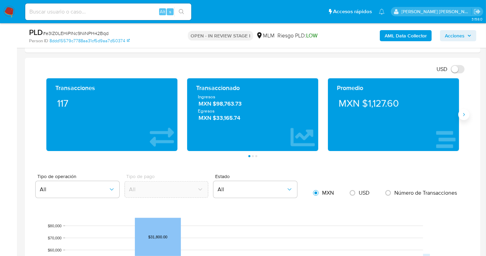
click at [464, 112] on icon "Siguiente" at bounding box center [464, 115] width 6 height 6
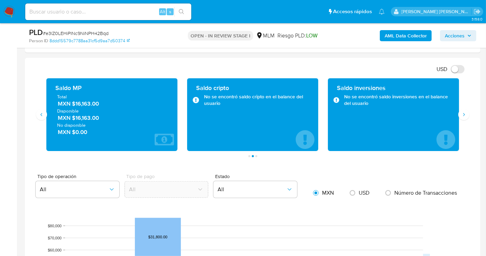
click at [90, 102] on span "MXN $16,163.00" at bounding box center [112, 104] width 109 height 8
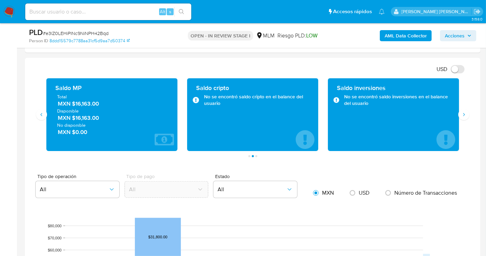
click at [90, 102] on span "MXN $16,163.00" at bounding box center [112, 104] width 109 height 8
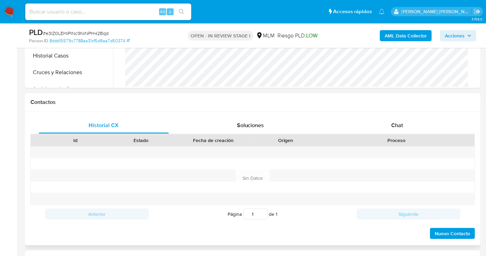
scroll to position [154, 0]
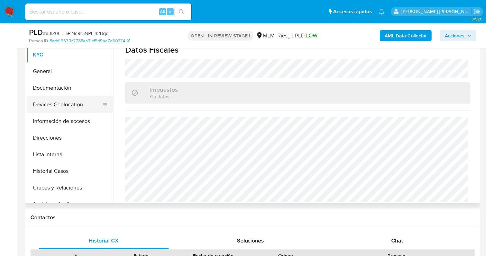
click at [54, 103] on button "Devices Geolocation" at bounding box center [67, 104] width 81 height 17
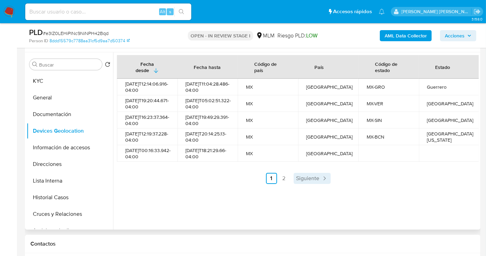
scroll to position [115, 0]
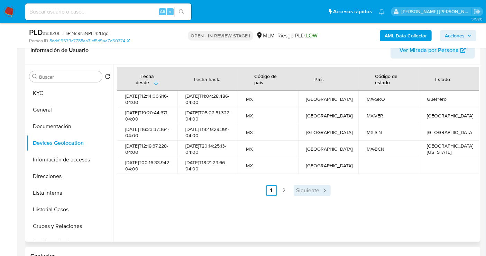
click at [307, 193] on span "Siguiente" at bounding box center [308, 191] width 23 height 6
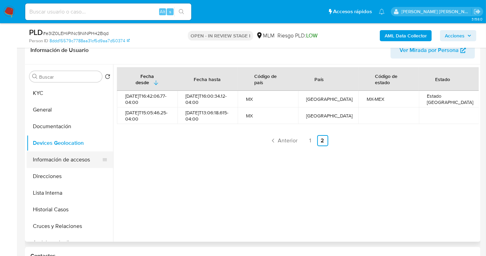
click at [56, 160] on button "Información de accesos" at bounding box center [67, 159] width 81 height 17
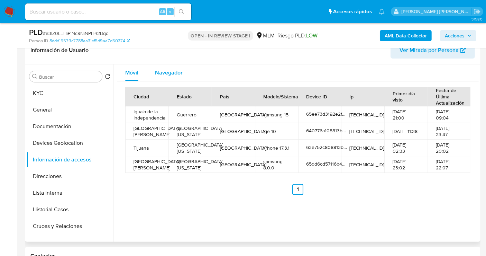
click at [167, 71] on span "Navegador" at bounding box center [169, 73] width 28 height 8
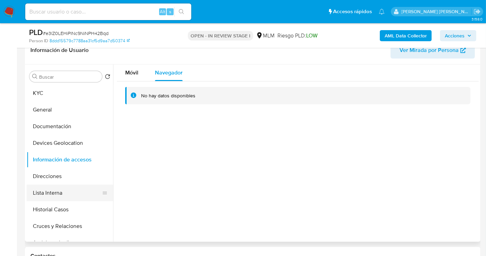
click at [56, 192] on button "Lista Interna" at bounding box center [67, 192] width 81 height 17
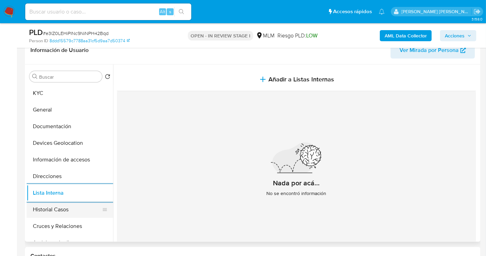
click at [62, 207] on button "Historial Casos" at bounding box center [67, 209] width 81 height 17
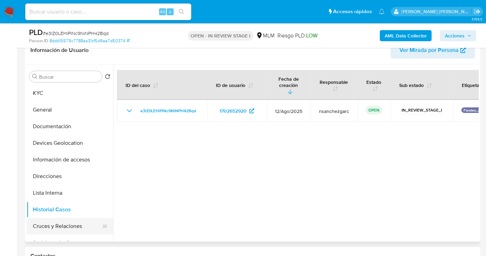
click at [58, 232] on button "Cruces y Relaciones" at bounding box center [67, 226] width 81 height 17
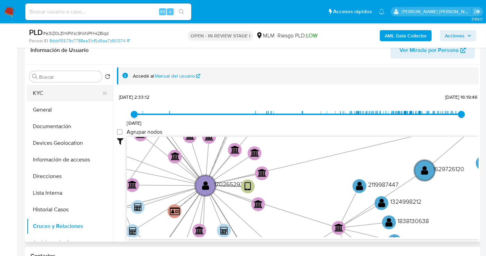
click at [53, 94] on button "KYC" at bounding box center [67, 93] width 81 height 17
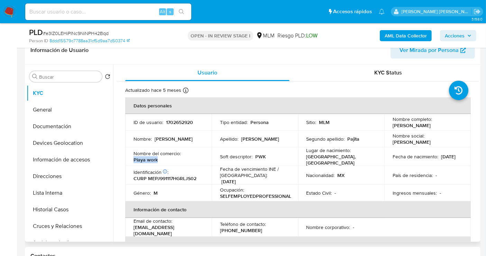
drag, startPoint x: 146, startPoint y: 158, endPoint x: 129, endPoint y: 158, distance: 16.3
click at [129, 158] on td "Nombre del comercio : Playa work" at bounding box center [168, 156] width 87 height 19
copy p "Playa work"
click at [410, 51] on span "Ver Mirada por Persona" at bounding box center [429, 50] width 59 height 17
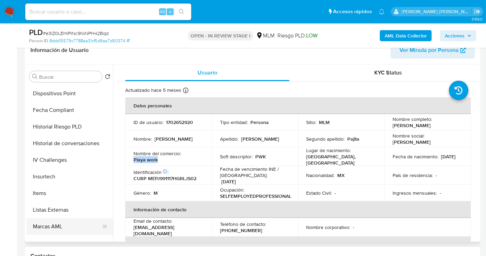
scroll to position [254, 0]
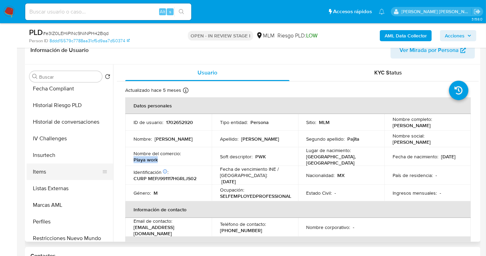
click at [42, 168] on button "Items" at bounding box center [67, 171] width 81 height 17
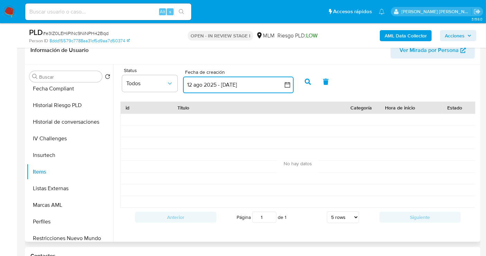
click at [217, 84] on button "12 ago 2025 - 11 sep 2025" at bounding box center [238, 84] width 111 height 17
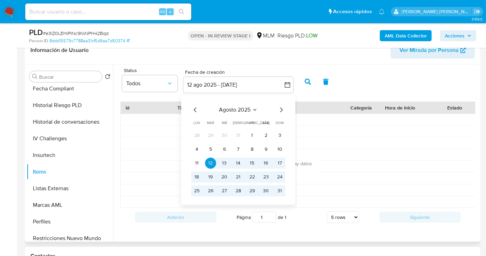
click at [194, 110] on icon "Mes anterior" at bounding box center [195, 110] width 8 height 8
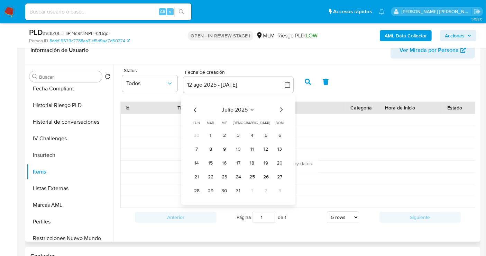
click at [194, 110] on icon "Mes anterior" at bounding box center [195, 110] width 8 height 8
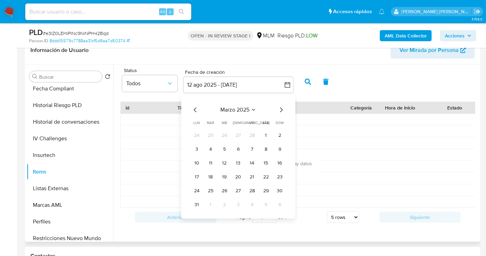
click at [194, 110] on icon "Mes anterior" at bounding box center [195, 110] width 8 height 8
click at [255, 134] on button "1" at bounding box center [252, 135] width 11 height 11
click at [280, 109] on icon "Mes siguiente" at bounding box center [281, 110] width 8 height 8
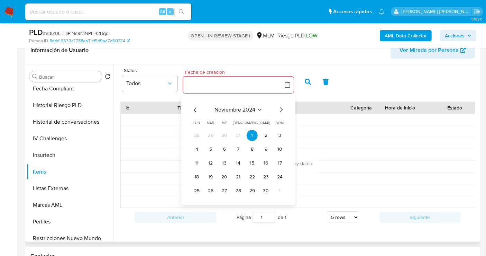
click at [280, 109] on icon "Mes siguiente" at bounding box center [281, 110] width 8 height 8
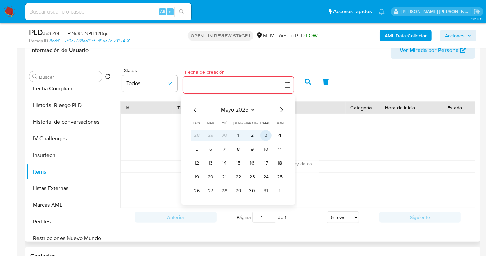
click at [267, 133] on button "3" at bounding box center [266, 135] width 11 height 11
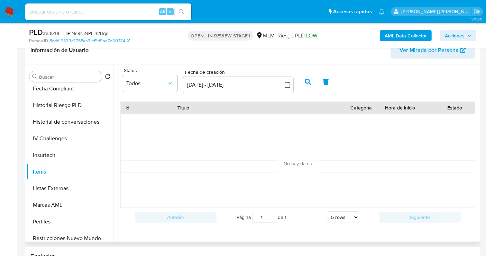
click at [305, 83] on icon "button" at bounding box center [308, 82] width 6 height 6
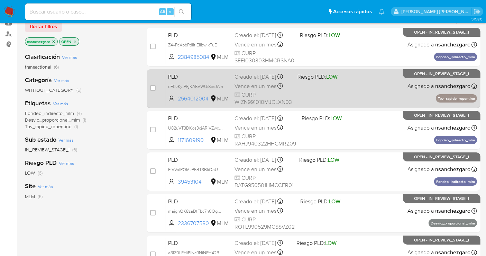
scroll to position [115, 0]
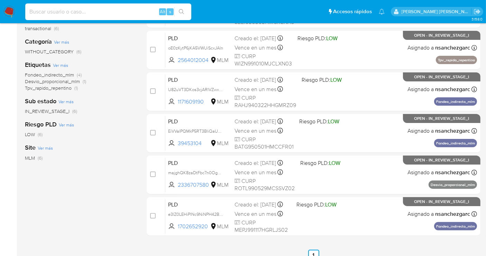
click at [66, 9] on input at bounding box center [108, 11] width 166 height 9
paste input "1760964674"
type input "1760964674"
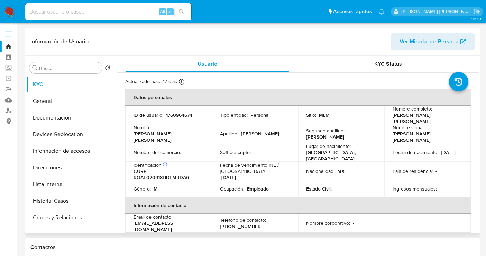
select select "10"
click at [53, 200] on button "Historial Casos" at bounding box center [67, 200] width 81 height 17
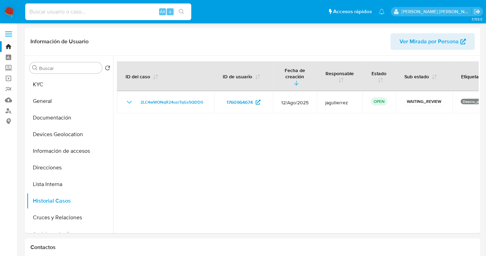
click at [55, 10] on input at bounding box center [108, 11] width 166 height 9
paste input "1305751423"
type input "1305751423"
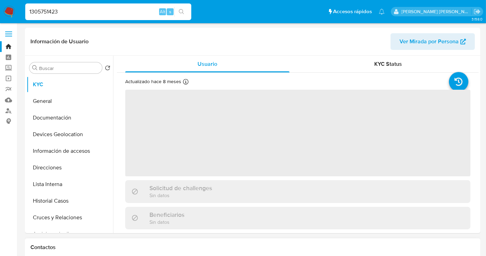
select select "10"
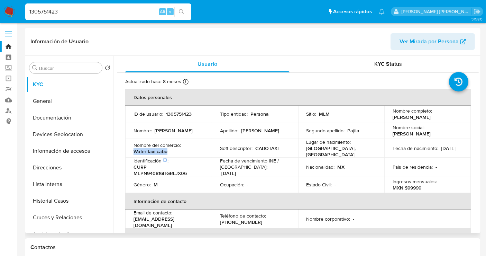
drag, startPoint x: 170, startPoint y: 150, endPoint x: 131, endPoint y: 150, distance: 38.1
click at [131, 150] on td "Nombre del comercio : Water taxi cabo" at bounding box center [168, 148] width 87 height 19
copy p "Water taxi cabo"
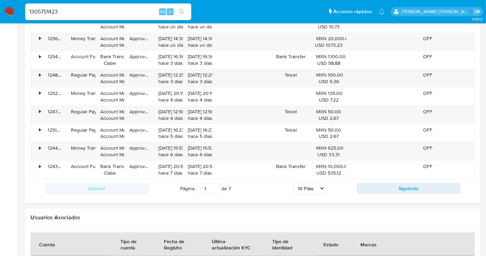
scroll to position [731, 0]
click at [412, 190] on button "Siguiente" at bounding box center [409, 188] width 104 height 11
type input "2"
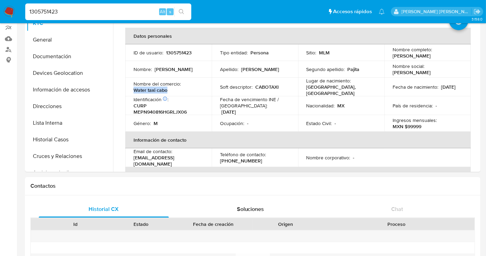
scroll to position [0, 0]
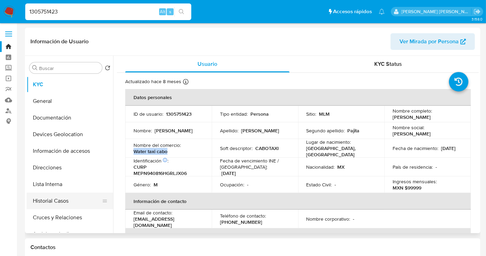
click at [64, 197] on button "Historial Casos" at bounding box center [67, 200] width 81 height 17
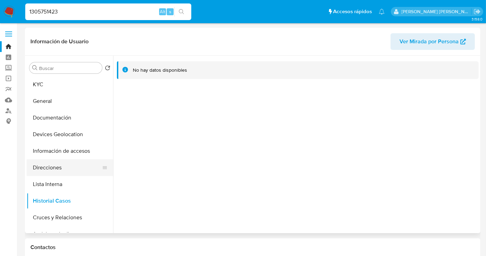
click at [50, 166] on button "Direcciones" at bounding box center [67, 167] width 81 height 17
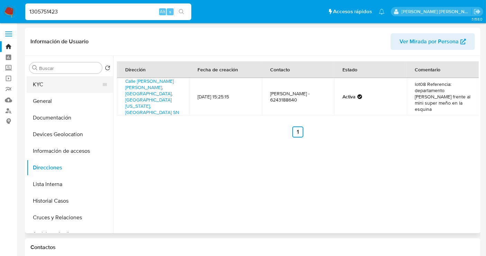
click at [33, 79] on button "KYC" at bounding box center [67, 84] width 81 height 17
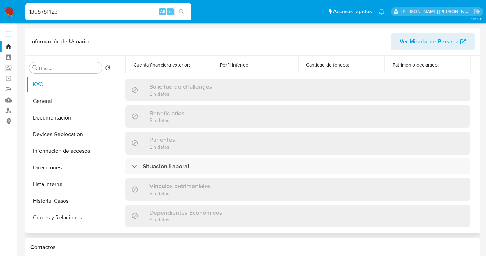
scroll to position [437, 0]
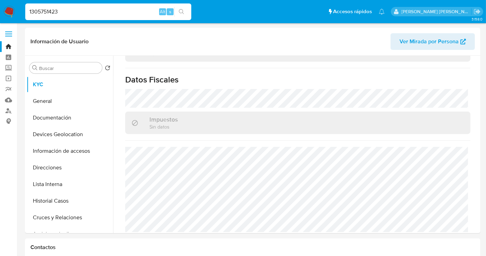
click at [58, 14] on input "1305751423" at bounding box center [108, 11] width 166 height 9
paste input "40020326"
type input "1340020326"
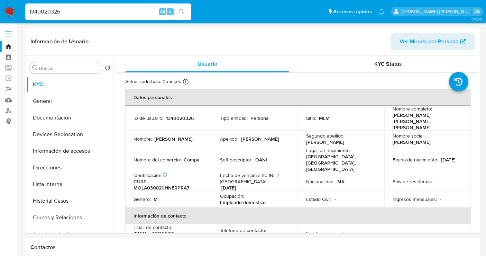
select select "10"
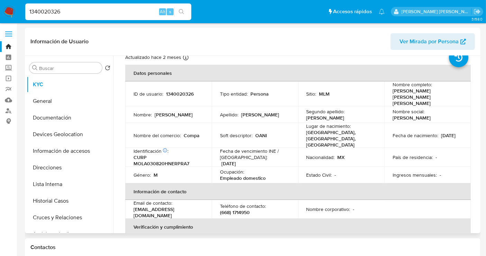
scroll to position [14, 0]
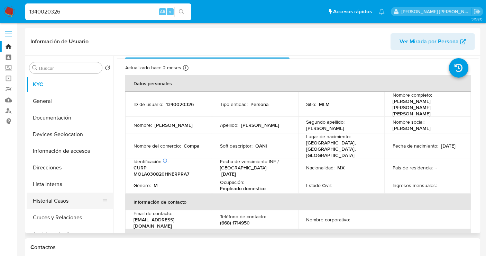
click at [55, 198] on button "Historial Casos" at bounding box center [67, 200] width 81 height 17
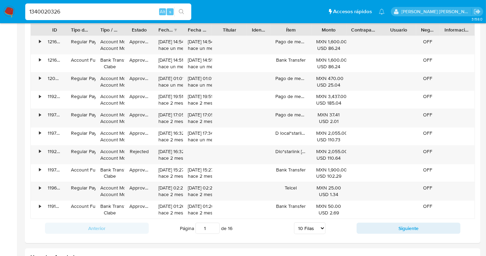
scroll to position [692, 0]
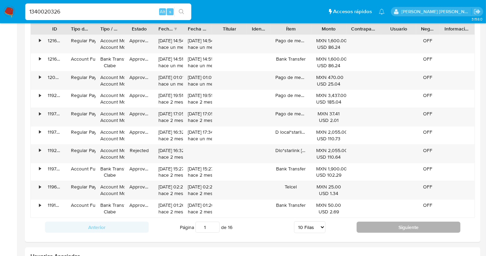
click at [439, 223] on button "Siguiente" at bounding box center [409, 226] width 104 height 11
type input "2"
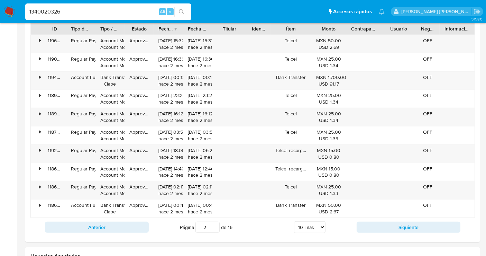
click at [6, 13] on img at bounding box center [9, 12] width 12 height 12
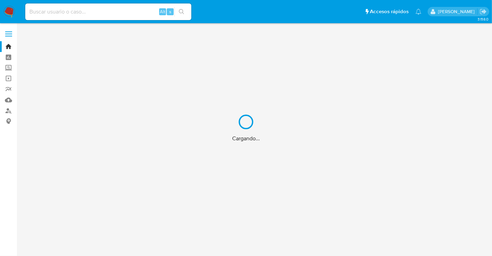
click at [7, 70] on div "Cargando..." at bounding box center [246, 128] width 492 height 256
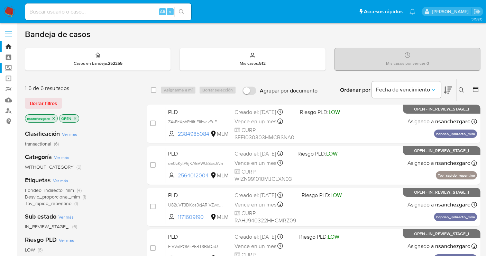
click at [8, 67] on label "Screening" at bounding box center [41, 68] width 82 height 11
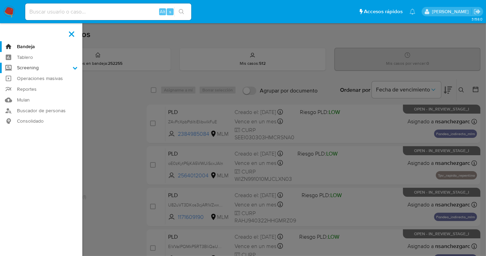
click at [0, 0] on input "Screening" at bounding box center [0, 0] width 0 height 0
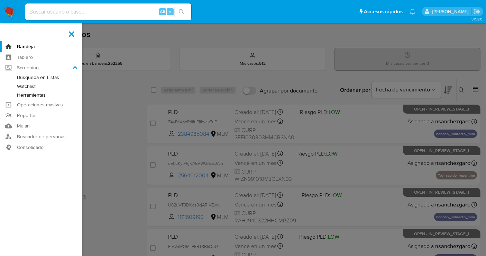
click at [28, 95] on link "Herramientas" at bounding box center [41, 95] width 82 height 9
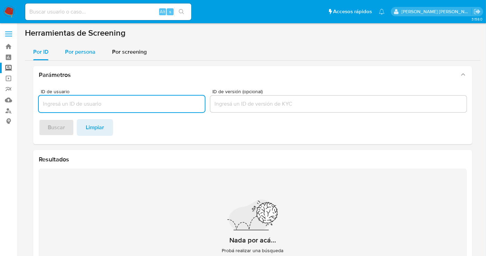
click at [76, 51] on span "Por persona" at bounding box center [80, 52] width 30 height 8
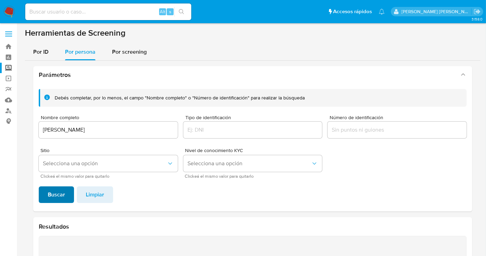
click at [53, 189] on span "Buscar" at bounding box center [56, 194] width 17 height 15
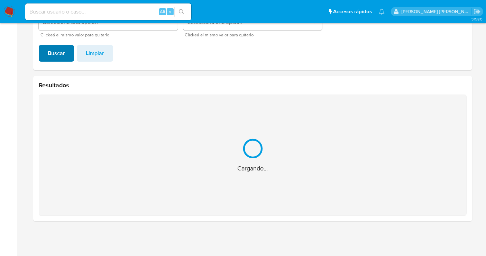
scroll to position [31, 0]
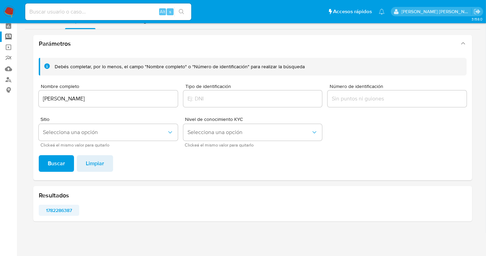
click at [62, 208] on span "1782286387" at bounding box center [59, 210] width 31 height 10
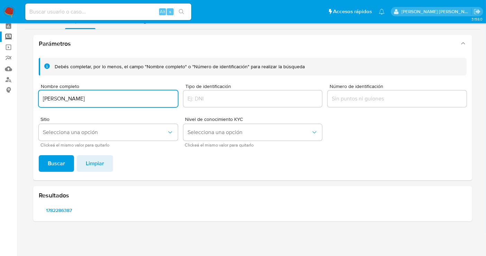
click at [88, 98] on input "[PERSON_NAME]" at bounding box center [108, 98] width 139 height 9
type input "[PERSON_NAME]"
click at [58, 163] on span "Buscar" at bounding box center [56, 163] width 17 height 15
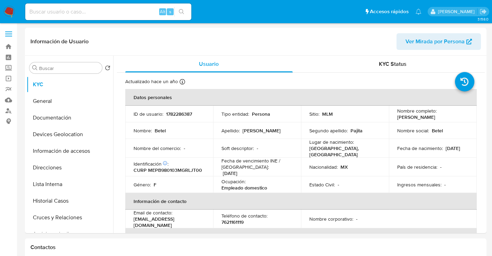
select select "10"
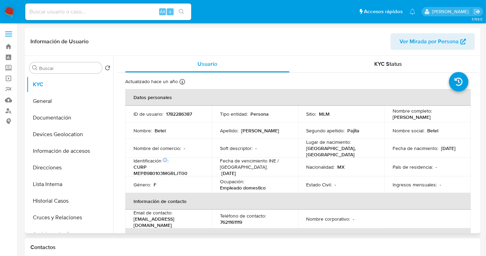
click at [176, 112] on p "1782286387" at bounding box center [179, 114] width 26 height 6
copy p "1782286387"
click at [47, 204] on button "Historial Casos" at bounding box center [67, 200] width 81 height 17
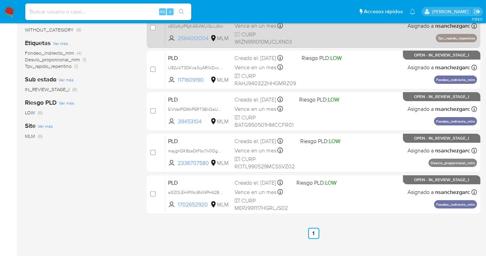
scroll to position [154, 0]
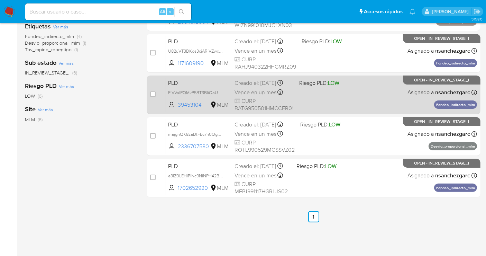
click at [257, 83] on div "Creado el: [DATE] Creado el: [DATE] 02:08:02" at bounding box center [264, 83] width 59 height 8
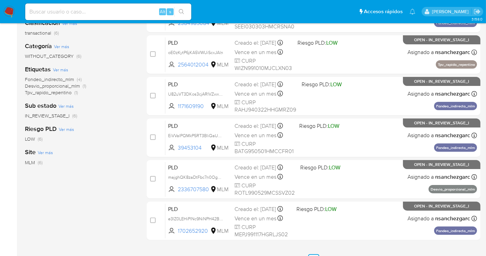
scroll to position [77, 0]
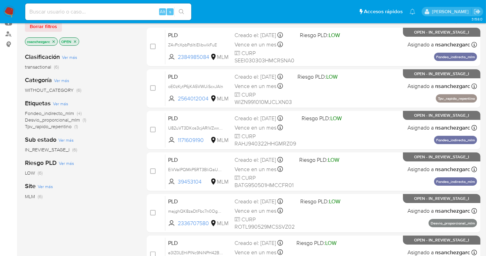
click at [8, 9] on img at bounding box center [9, 12] width 12 height 12
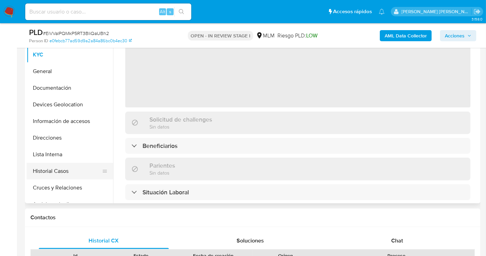
scroll to position [77, 0]
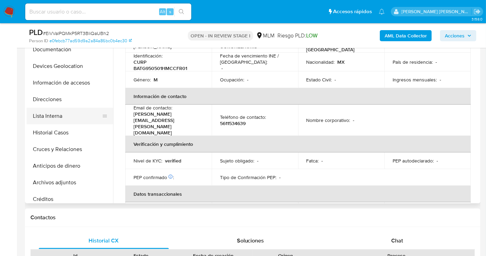
select select "10"
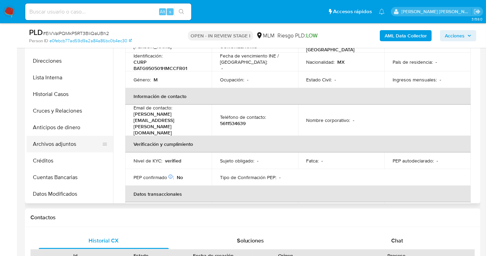
click at [66, 142] on button "Archivos adjuntos" at bounding box center [67, 144] width 81 height 17
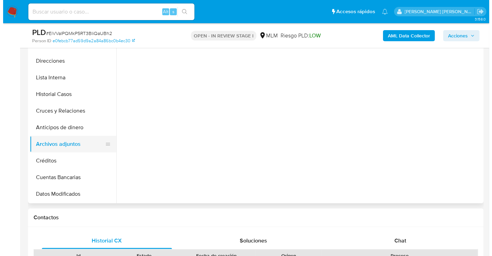
scroll to position [0, 0]
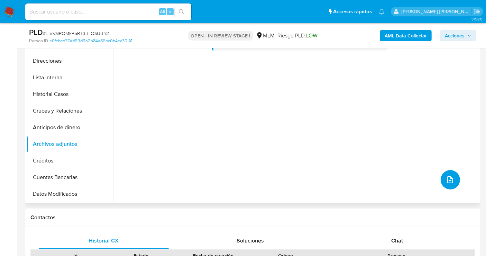
click at [446, 172] on button "upload-file" at bounding box center [450, 179] width 19 height 19
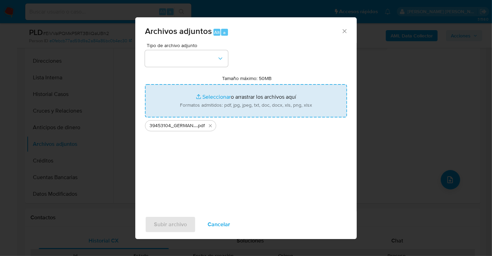
type input "C:\fakepath\39453104_GERMAN LEONARDO BACALLAO TAFOYA_AGO25.xlsx"
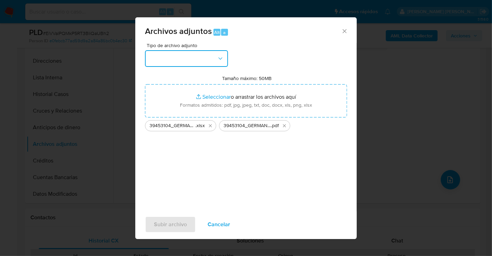
click at [194, 63] on button "button" at bounding box center [186, 58] width 83 height 17
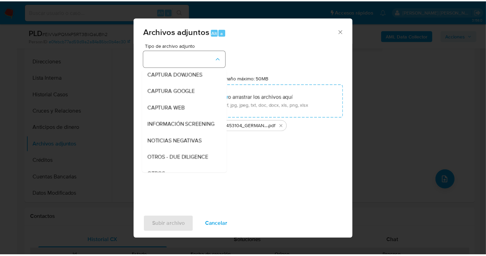
scroll to position [36, 0]
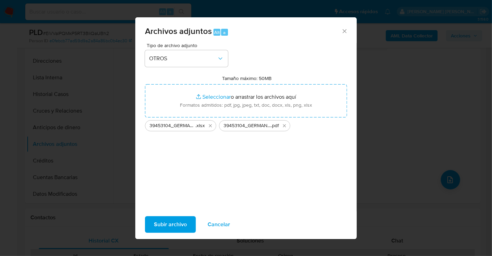
click at [182, 221] on span "Subir archivo" at bounding box center [170, 224] width 33 height 15
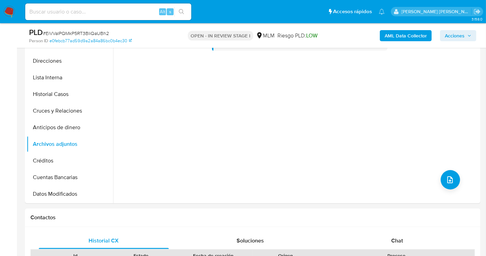
click at [450, 37] on span "Acciones" at bounding box center [455, 35] width 20 height 11
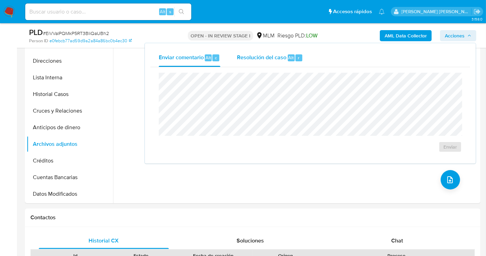
click at [252, 58] on span "Resolución del caso" at bounding box center [261, 57] width 49 height 8
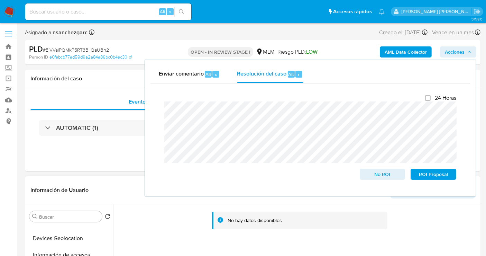
scroll to position [0, 0]
click at [43, 236] on button "KYC" at bounding box center [67, 233] width 81 height 17
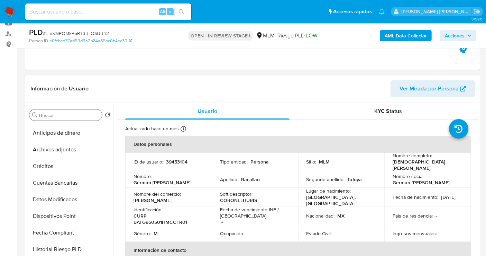
scroll to position [154, 0]
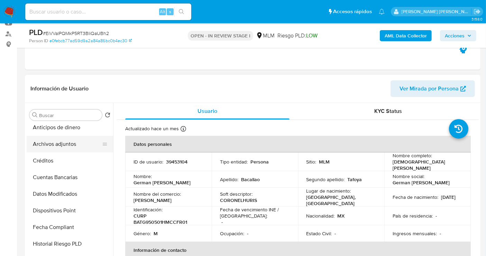
click at [62, 142] on button "Archivos adjuntos" at bounding box center [67, 144] width 81 height 17
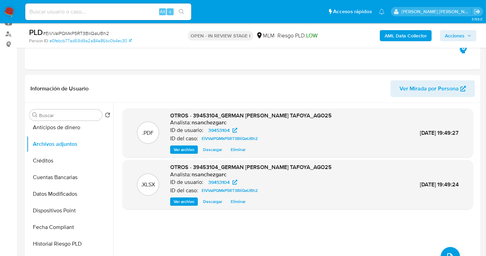
click at [453, 33] on span "Acciones" at bounding box center [455, 35] width 20 height 11
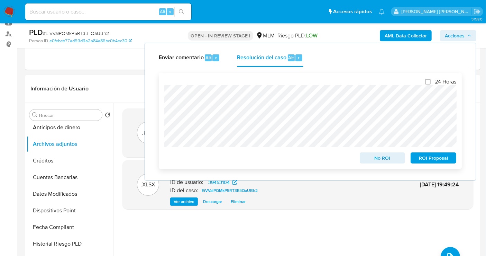
click at [378, 160] on span "No ROI" at bounding box center [383, 158] width 36 height 10
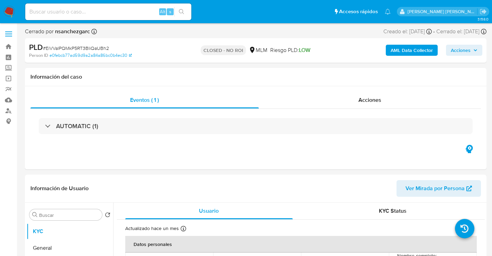
select select "10"
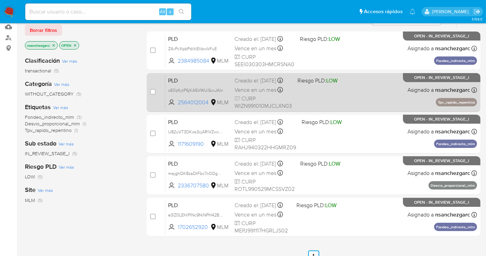
scroll to position [115, 0]
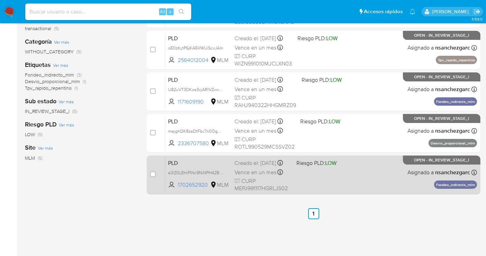
click at [243, 173] on span "Vence en un mes" at bounding box center [256, 173] width 42 height 8
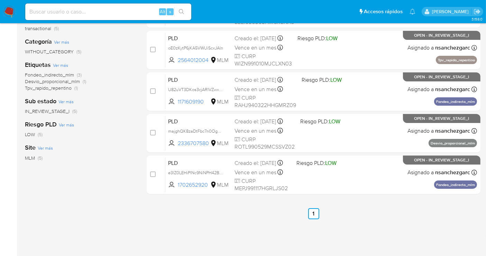
click at [11, 12] on img at bounding box center [9, 12] width 12 height 12
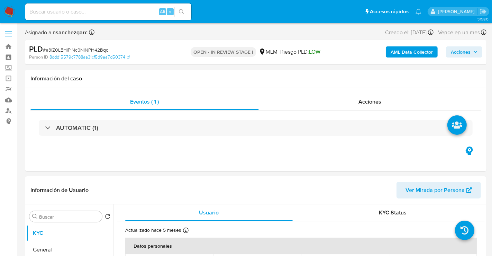
select select "10"
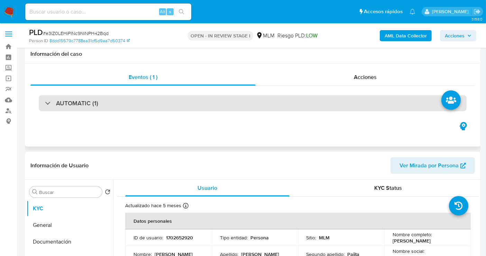
scroll to position [154, 0]
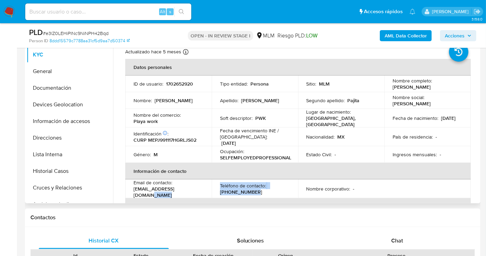
drag, startPoint x: 260, startPoint y: 188, endPoint x: 205, endPoint y: 191, distance: 54.4
click at [205, 191] on tr "Email de contacto : [EMAIL_ADDRESS][DOMAIN_NAME] Teléfono de contacto : [PHONE_…" at bounding box center [298, 188] width 346 height 19
click at [249, 189] on p "[PHONE_NUMBER]" at bounding box center [241, 192] width 42 height 6
drag, startPoint x: 254, startPoint y: 189, endPoint x: 219, endPoint y: 189, distance: 34.6
click at [220, 189] on div "Teléfono de contacto : [PHONE_NUMBER]" at bounding box center [255, 188] width 70 height 12
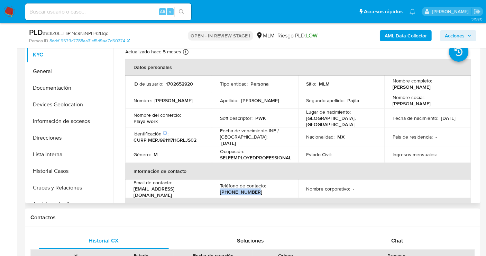
copy p "[PHONE_NUMBER]"
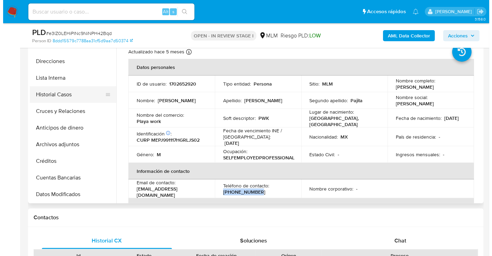
scroll to position [77, 0]
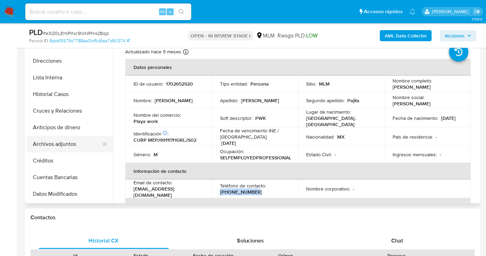
click at [66, 147] on button "Archivos adjuntos" at bounding box center [67, 144] width 81 height 17
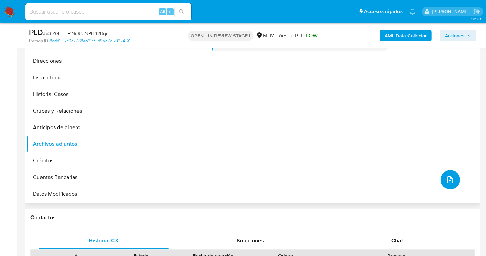
click at [448, 180] on icon "upload-file" at bounding box center [450, 179] width 8 height 8
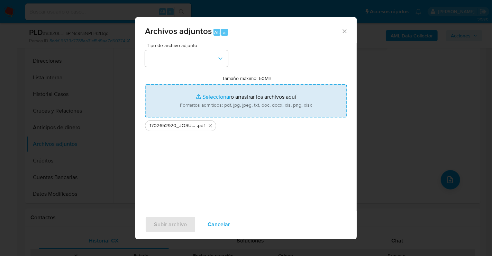
type input "C:\fakepath\1702652920_JOSUE MELCHOR PAJITA_AGO25.xlsx"
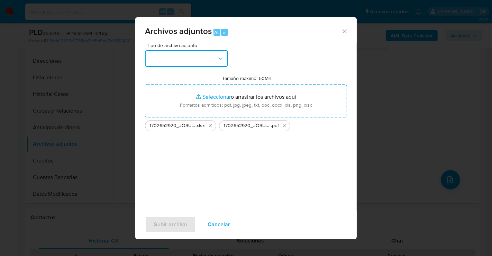
click at [188, 61] on button "button" at bounding box center [186, 58] width 83 height 17
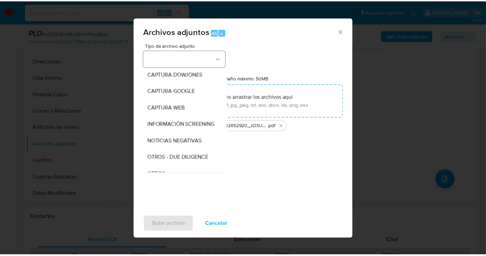
scroll to position [36, 0]
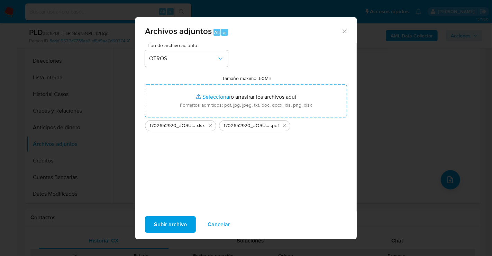
click at [175, 224] on span "Subir archivo" at bounding box center [170, 224] width 33 height 15
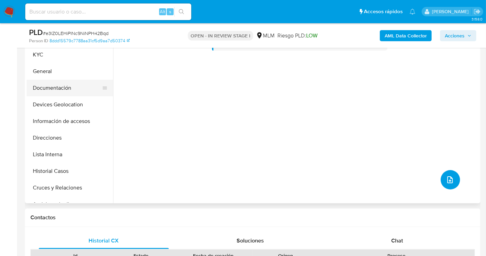
scroll to position [77, 0]
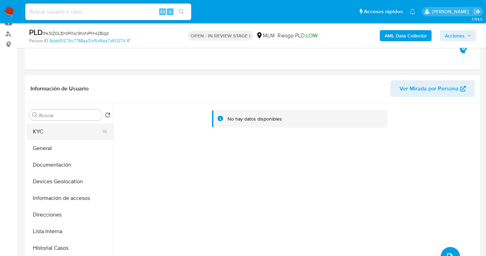
click at [42, 129] on button "KYC" at bounding box center [67, 131] width 81 height 17
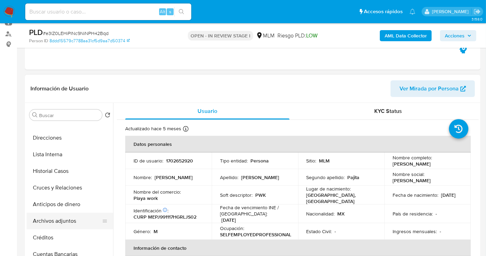
click at [50, 218] on button "Archivos adjuntos" at bounding box center [67, 220] width 81 height 17
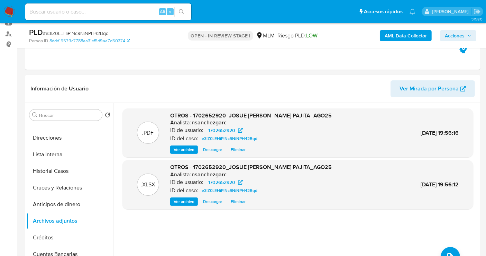
click at [456, 36] on span "Acciones" at bounding box center [455, 35] width 20 height 11
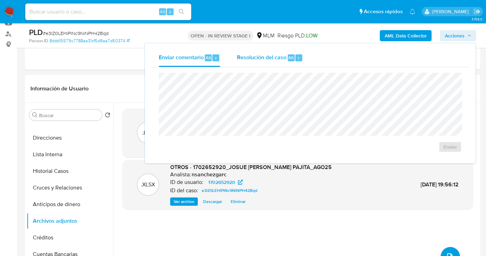
click at [266, 59] on span "Resolución del caso" at bounding box center [261, 57] width 49 height 8
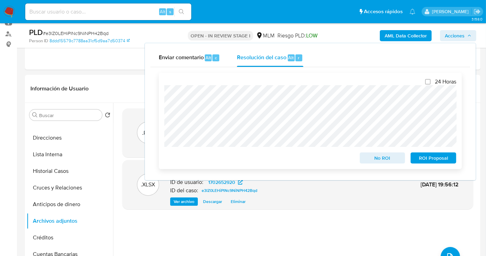
click at [372, 156] on span "No ROI" at bounding box center [383, 158] width 36 height 10
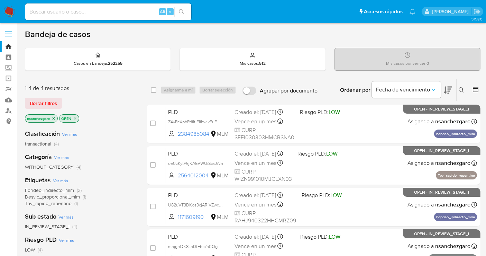
click at [55, 117] on icon "close-filter" at bounding box center [54, 118] width 4 height 4
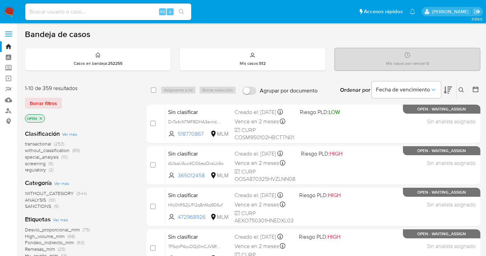
click at [62, 150] on span "without_classification" at bounding box center [47, 150] width 45 height 7
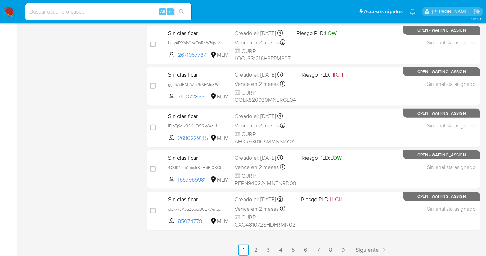
scroll to position [315, 0]
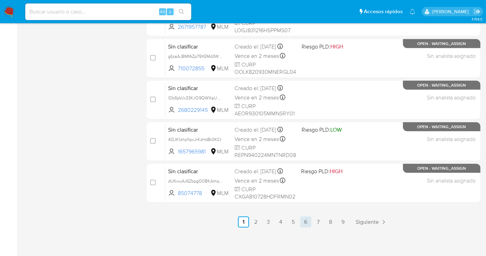
click at [309, 221] on link "6" at bounding box center [305, 221] width 11 height 11
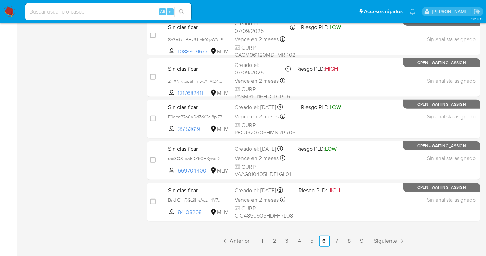
scroll to position [307, 0]
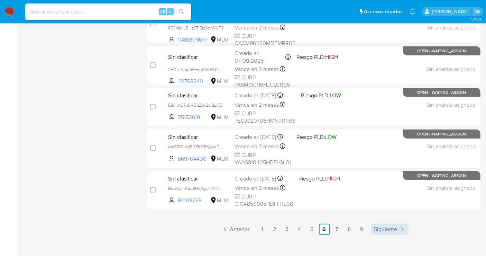
click at [387, 226] on span "Siguiente" at bounding box center [385, 229] width 23 height 6
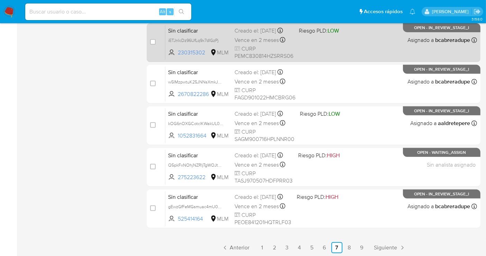
scroll to position [315, 0]
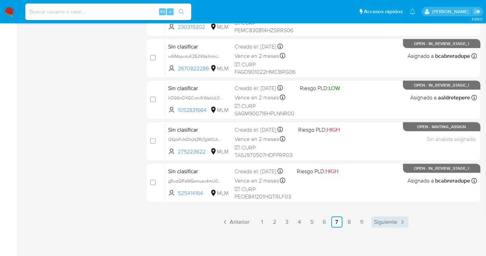
click at [393, 220] on span "Siguiente" at bounding box center [385, 222] width 23 height 6
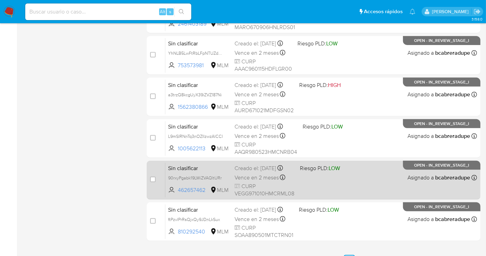
scroll to position [315, 0]
